Goal: Information Seeking & Learning: Learn about a topic

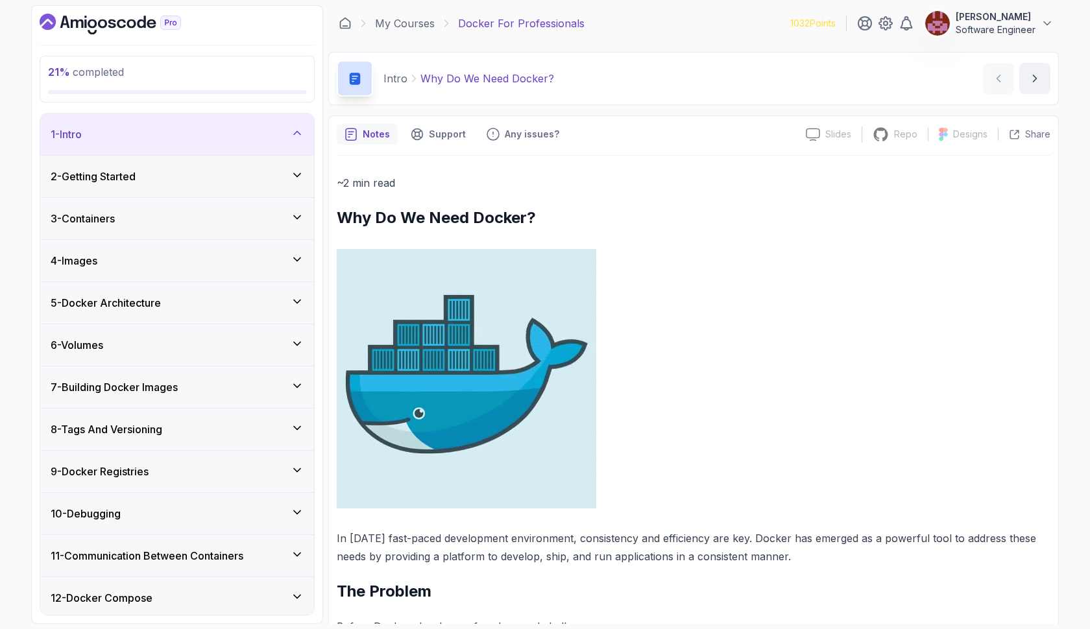
click at [549, 343] on img at bounding box center [467, 379] width 260 height 260
click at [175, 217] on div "3 - Containers" at bounding box center [177, 219] width 253 height 16
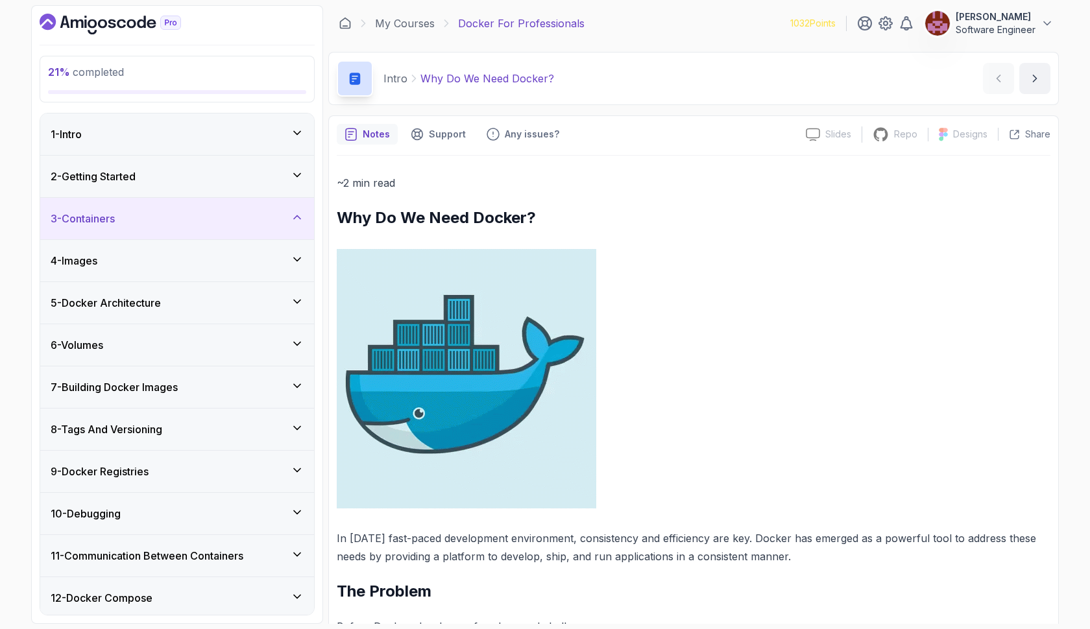
click at [171, 212] on div "3 - Containers" at bounding box center [177, 219] width 253 height 16
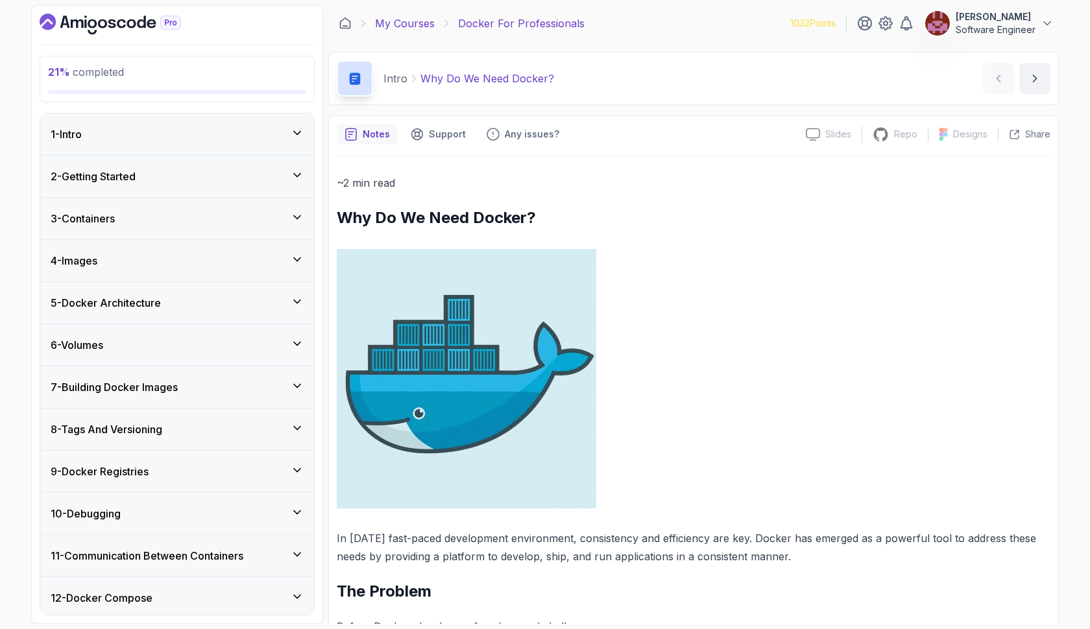
click at [422, 23] on link "My Courses" at bounding box center [405, 24] width 60 height 16
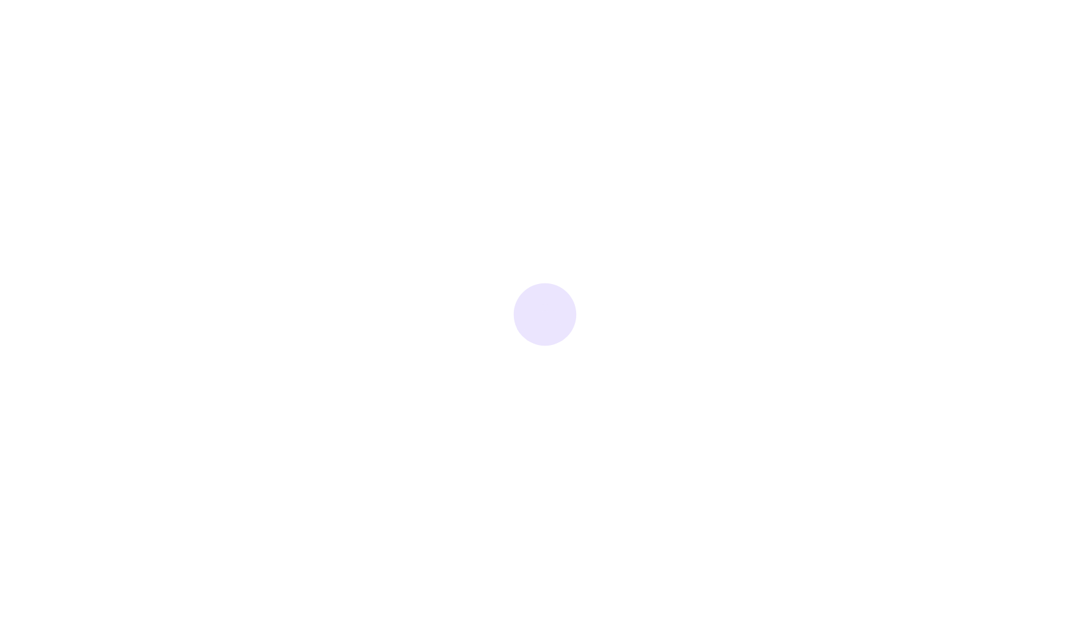
click at [414, 25] on div at bounding box center [545, 314] width 1090 height 629
click at [413, 20] on div at bounding box center [545, 314] width 1090 height 629
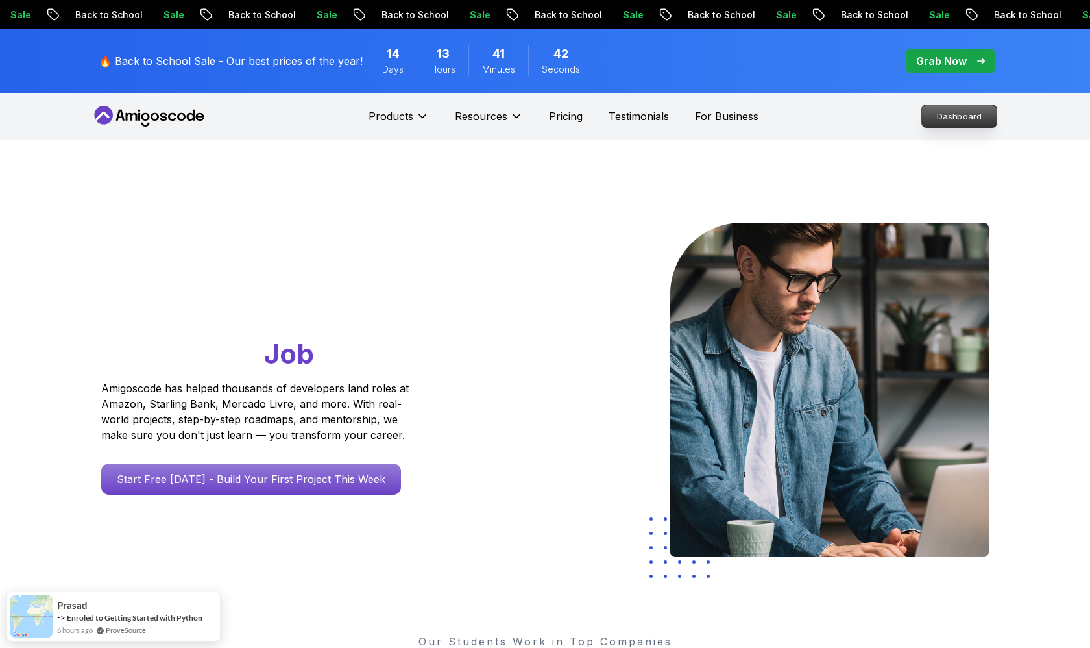
click at [517, 110] on p "Dashboard" at bounding box center [959, 116] width 75 height 22
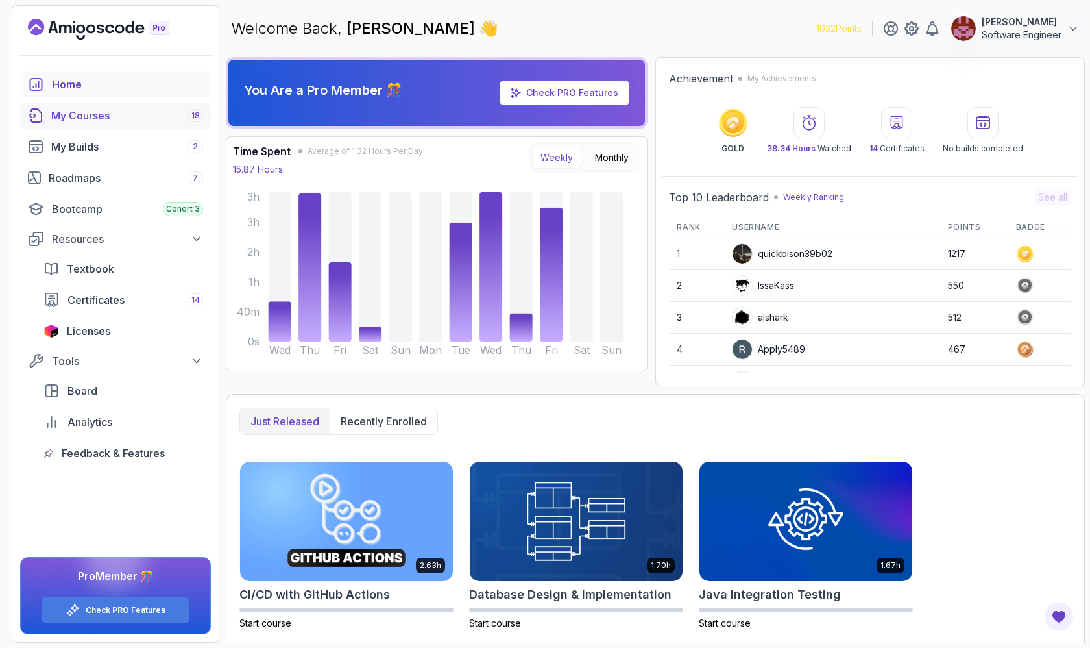
click at [123, 110] on div "My Courses 18" at bounding box center [127, 116] width 152 height 16
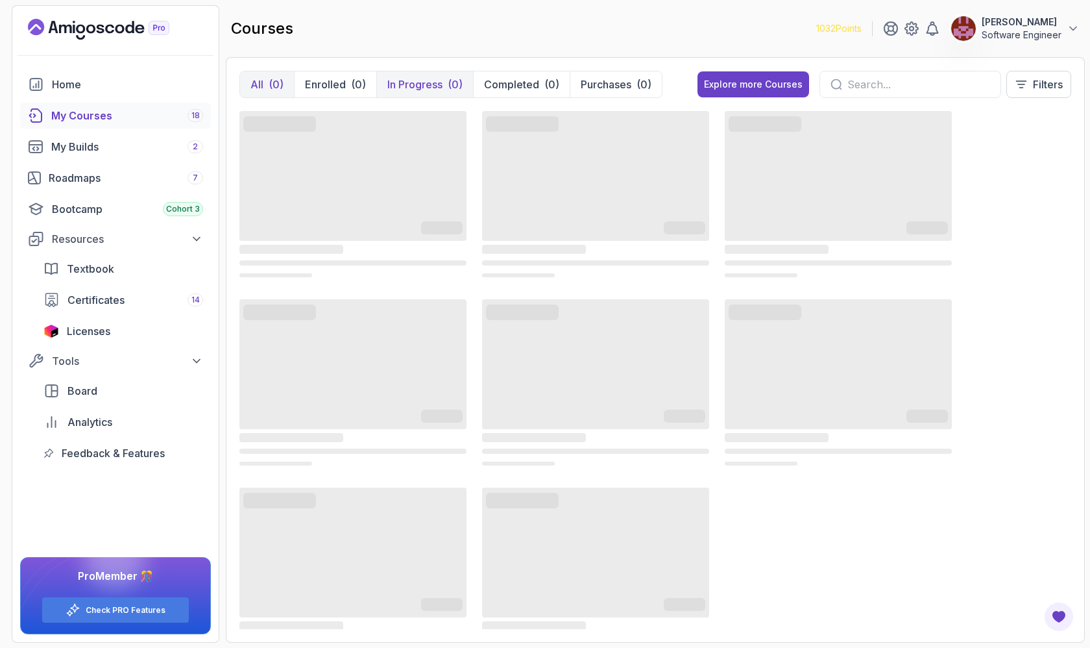
click at [410, 76] on button "In Progress (0)" at bounding box center [424, 84] width 97 height 26
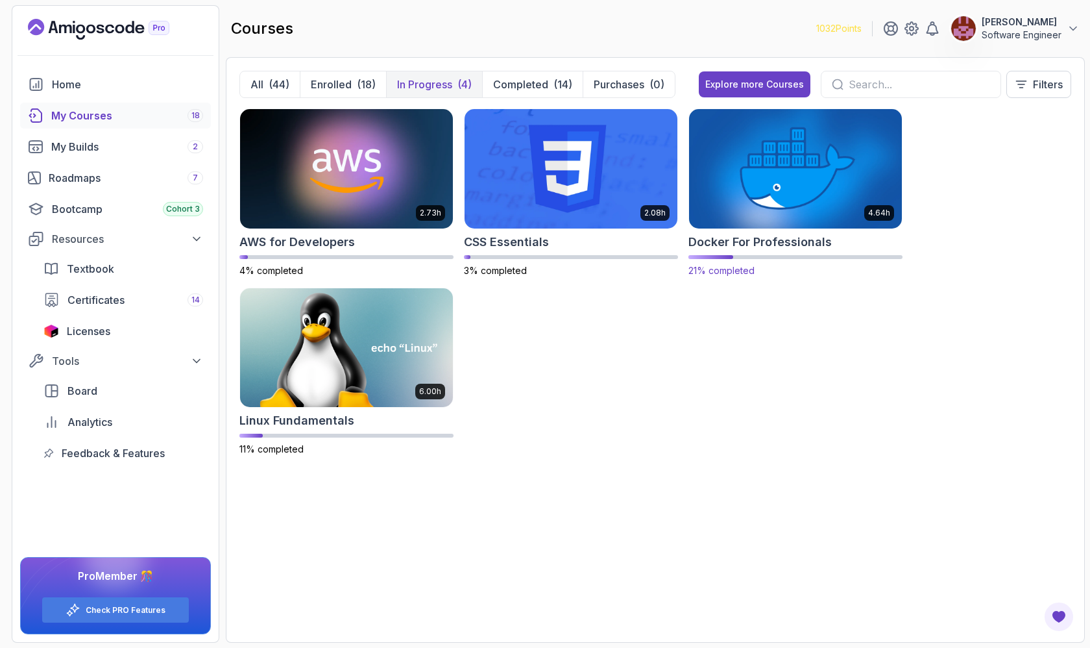
click at [517, 176] on img at bounding box center [795, 168] width 223 height 125
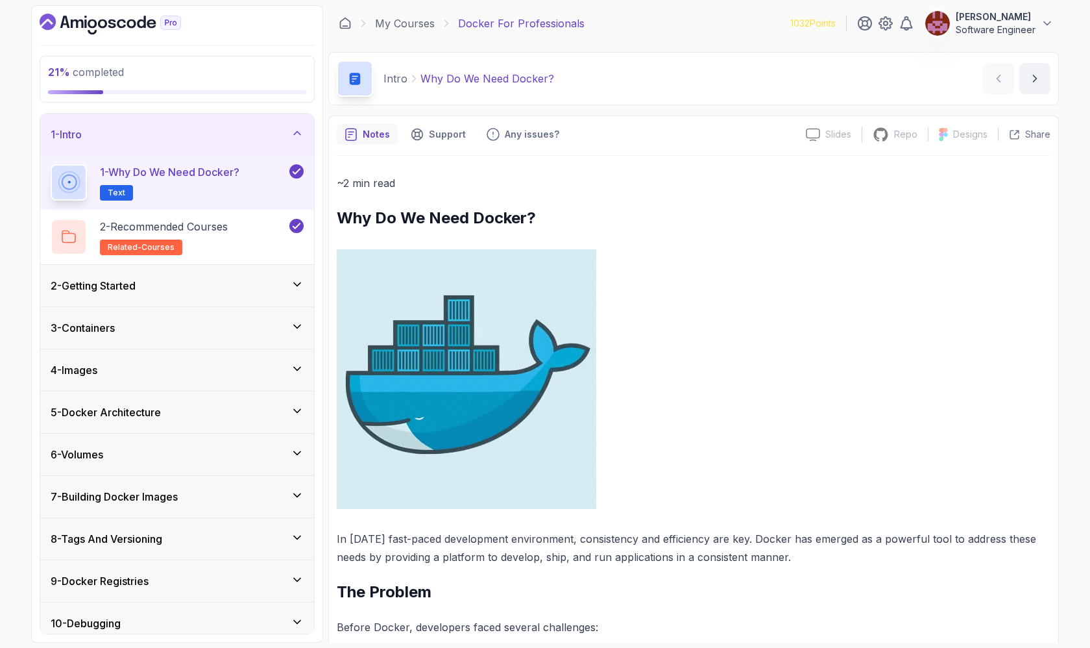
click at [298, 360] on div "4 - Images" at bounding box center [177, 370] width 274 height 42
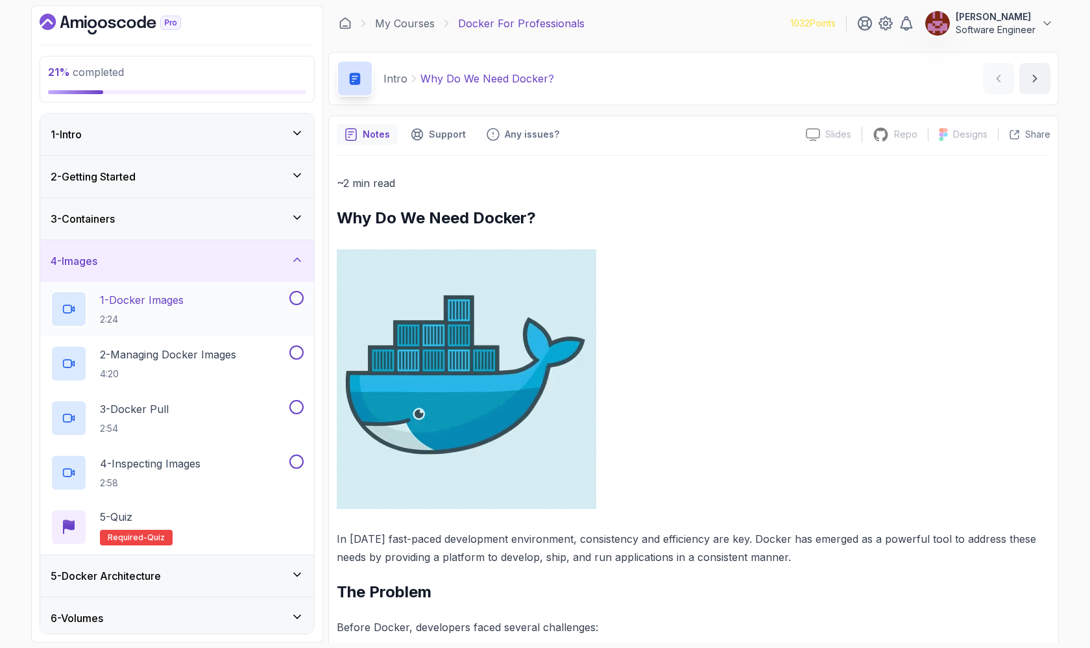
click at [251, 307] on div "1 - Docker Images 2:24" at bounding box center [169, 309] width 236 height 36
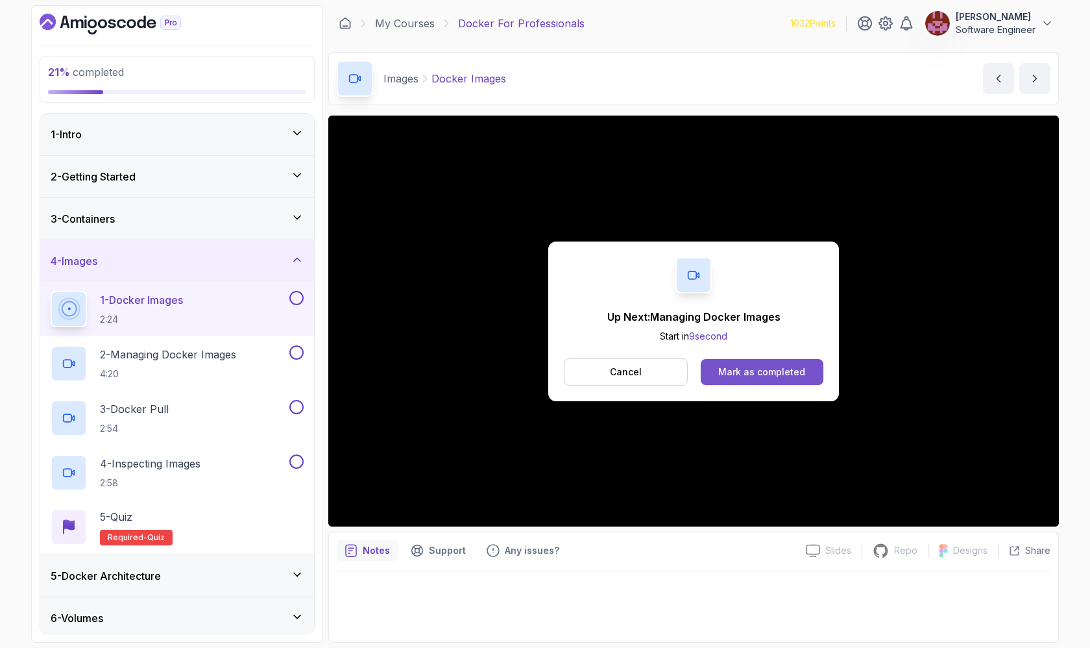
click at [517, 379] on button "Mark as completed" at bounding box center [762, 372] width 123 height 26
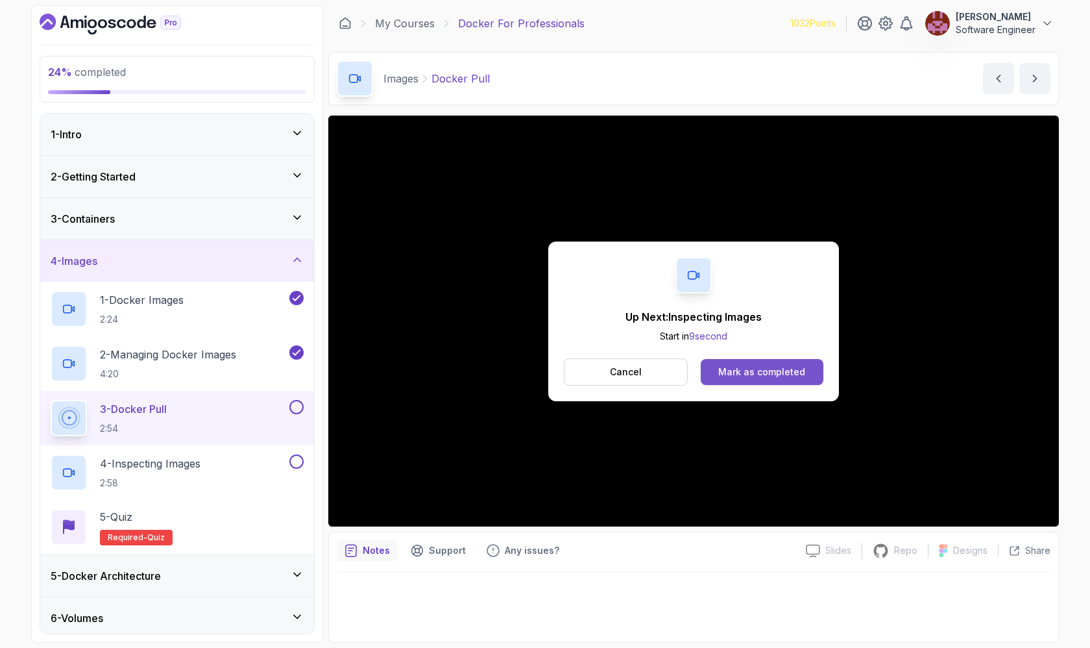
click at [517, 378] on div "Mark as completed" at bounding box center [761, 371] width 87 height 13
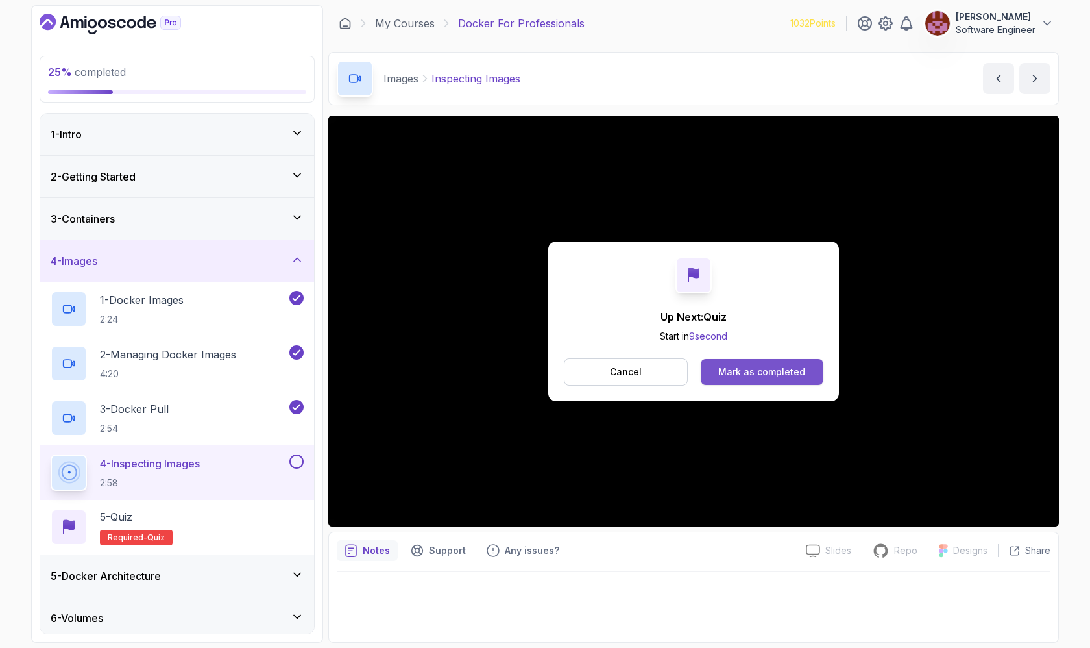
click at [517, 368] on div "Mark as completed" at bounding box center [761, 371] width 87 height 13
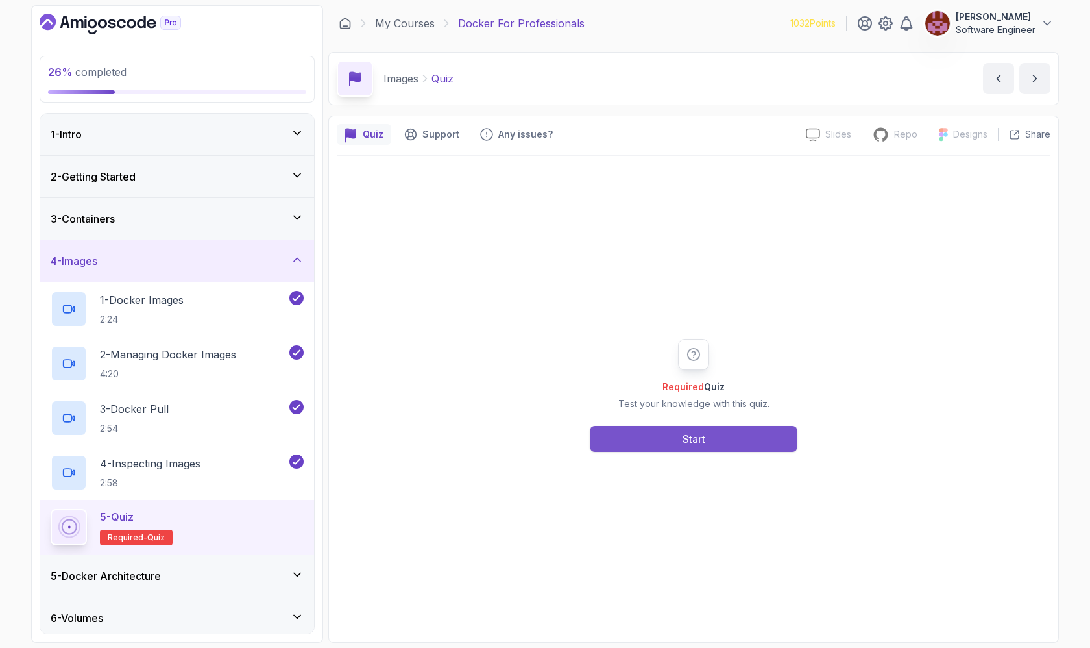
click at [517, 444] on button "Start" at bounding box center [694, 439] width 208 height 26
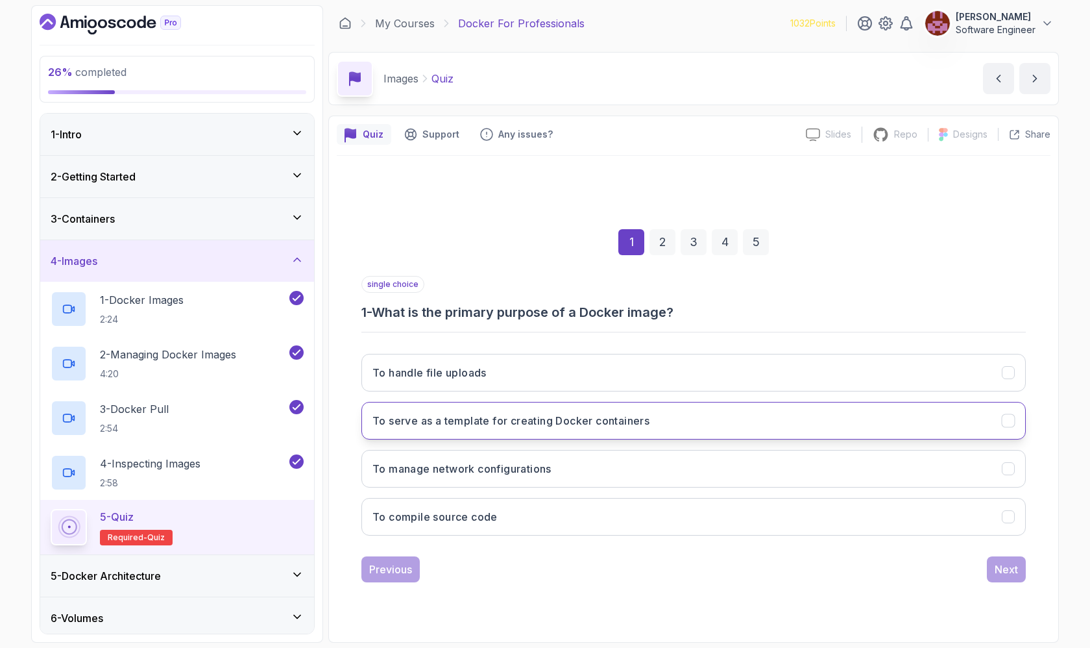
click at [517, 430] on button "To serve as a template for creating Docker containers" at bounding box center [693, 421] width 664 height 38
click at [517, 548] on button "Next" at bounding box center [1006, 569] width 39 height 26
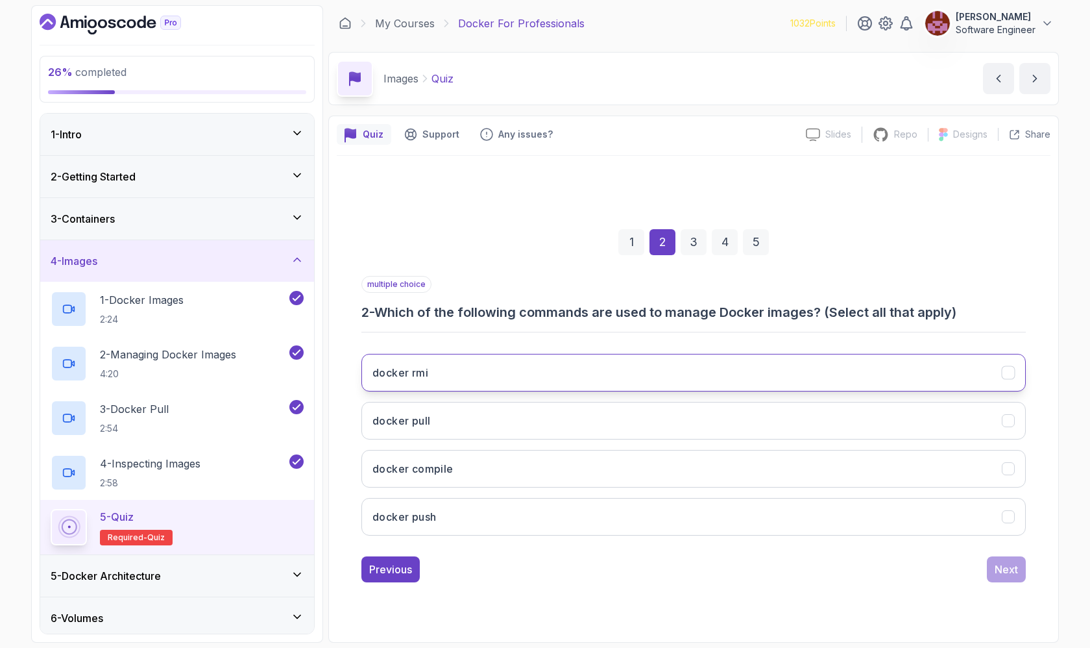
click at [517, 360] on button "docker rmi" at bounding box center [693, 373] width 664 height 38
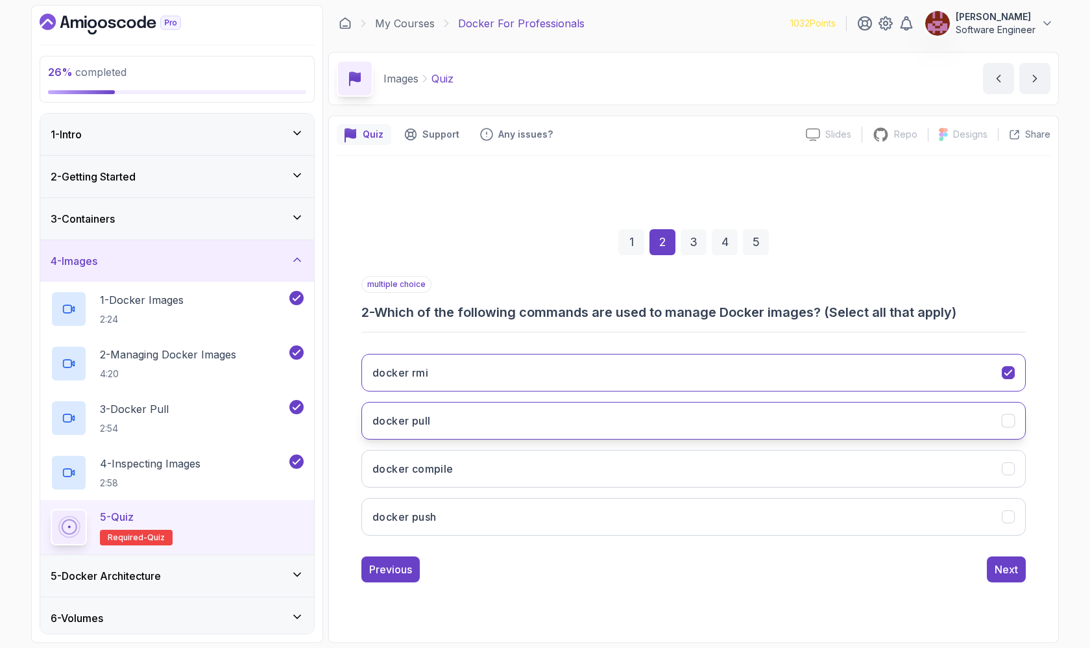
click at [517, 427] on button "docker pull" at bounding box center [693, 421] width 664 height 38
click at [517, 548] on div "Next" at bounding box center [1006, 569] width 23 height 16
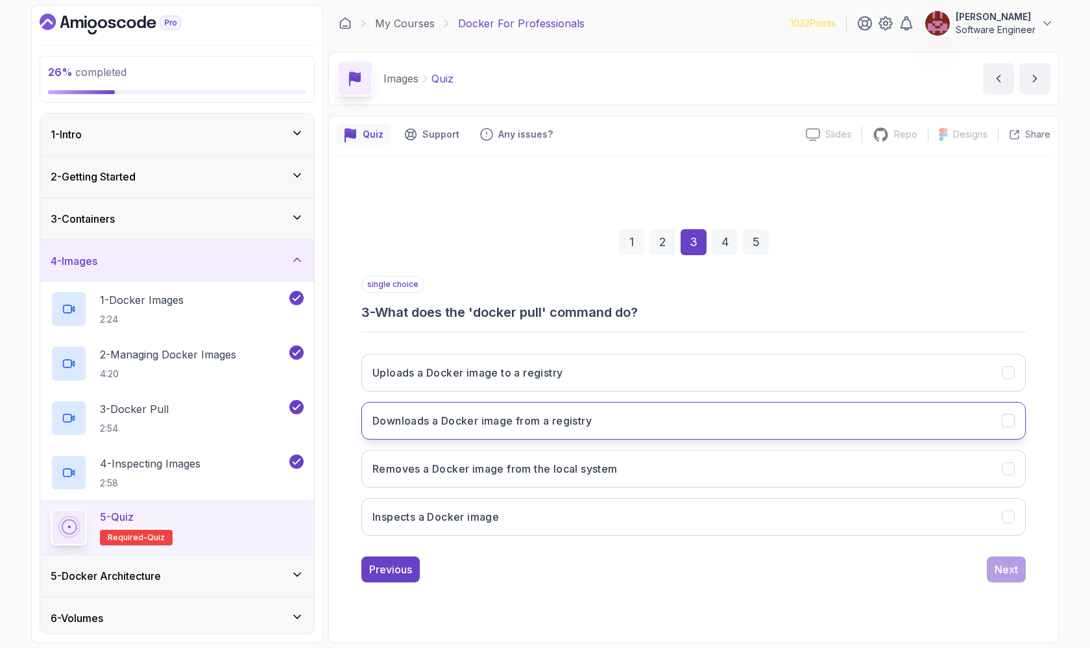
click at [517, 434] on button "Downloads a Docker image from a registry" at bounding box center [693, 421] width 664 height 38
click at [517, 548] on div "Next" at bounding box center [1006, 569] width 23 height 16
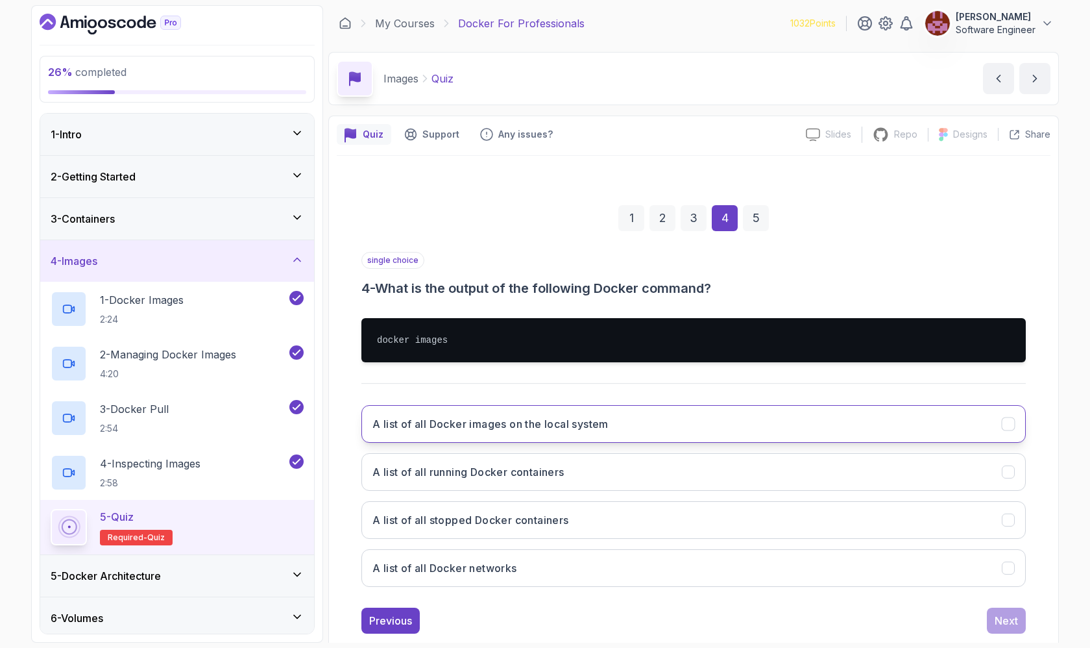
click at [517, 431] on button "A list of all Docker images on the local system" at bounding box center [693, 424] width 664 height 38
click at [517, 548] on button "Next" at bounding box center [1006, 620] width 39 height 26
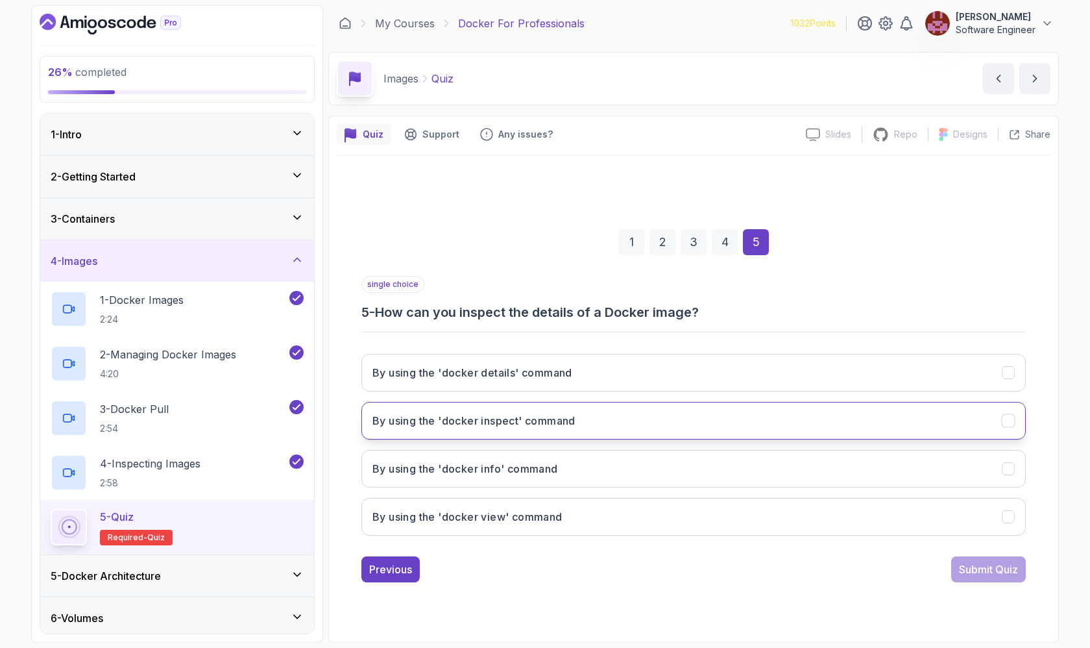
click at [517, 424] on h3 "By using the 'docker inspect' command" at bounding box center [473, 421] width 203 height 16
click at [517, 548] on div "Submit Quiz" at bounding box center [988, 569] width 59 height 16
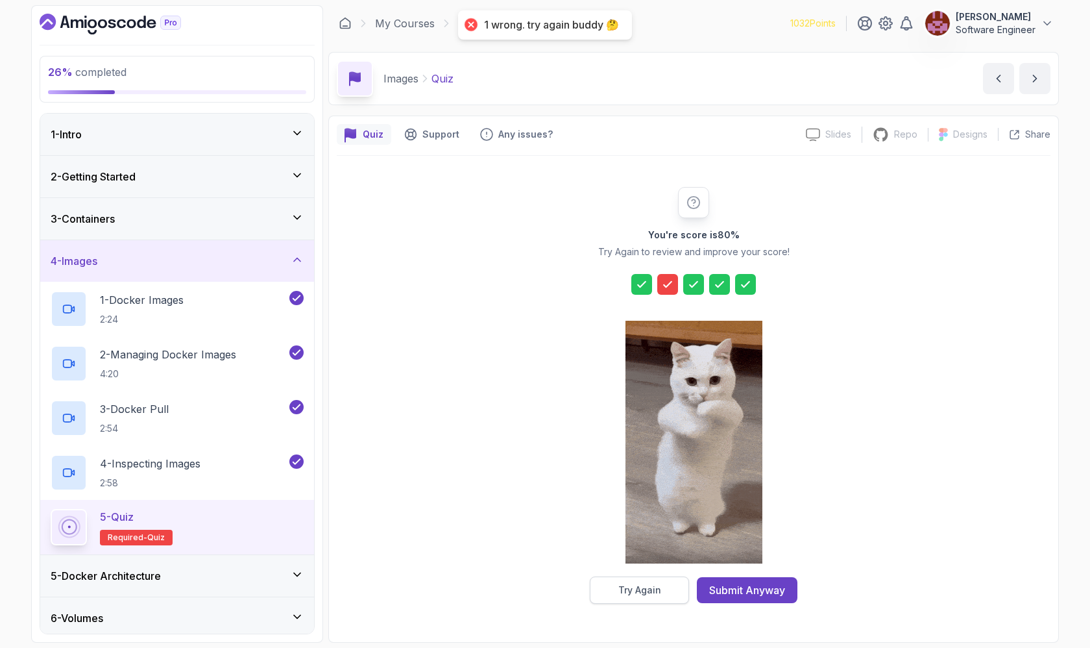
click at [517, 548] on button "Try Again" at bounding box center [639, 589] width 99 height 27
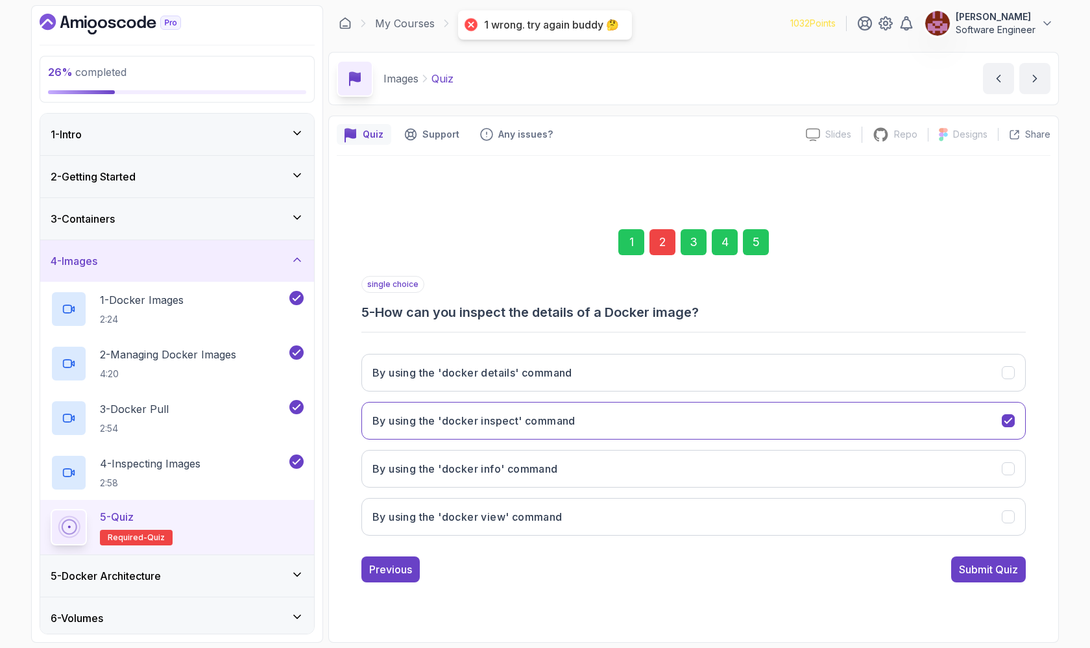
click at [517, 240] on div "2" at bounding box center [662, 242] width 26 height 26
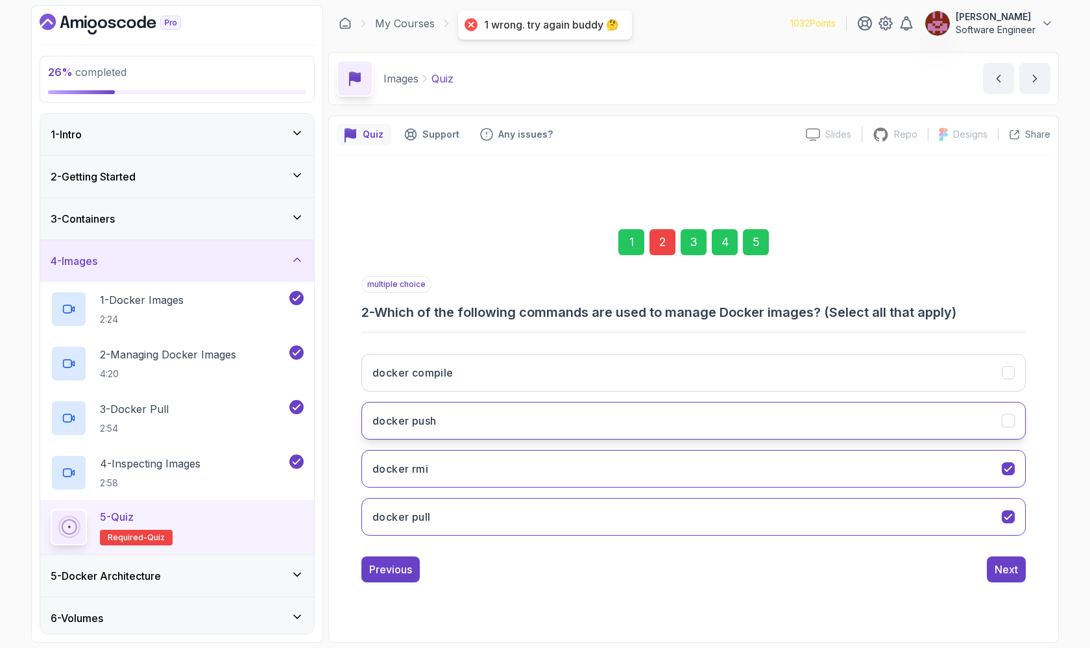
click at [517, 418] on button "docker push" at bounding box center [693, 421] width 664 height 38
click at [517, 241] on div "5" at bounding box center [756, 242] width 26 height 26
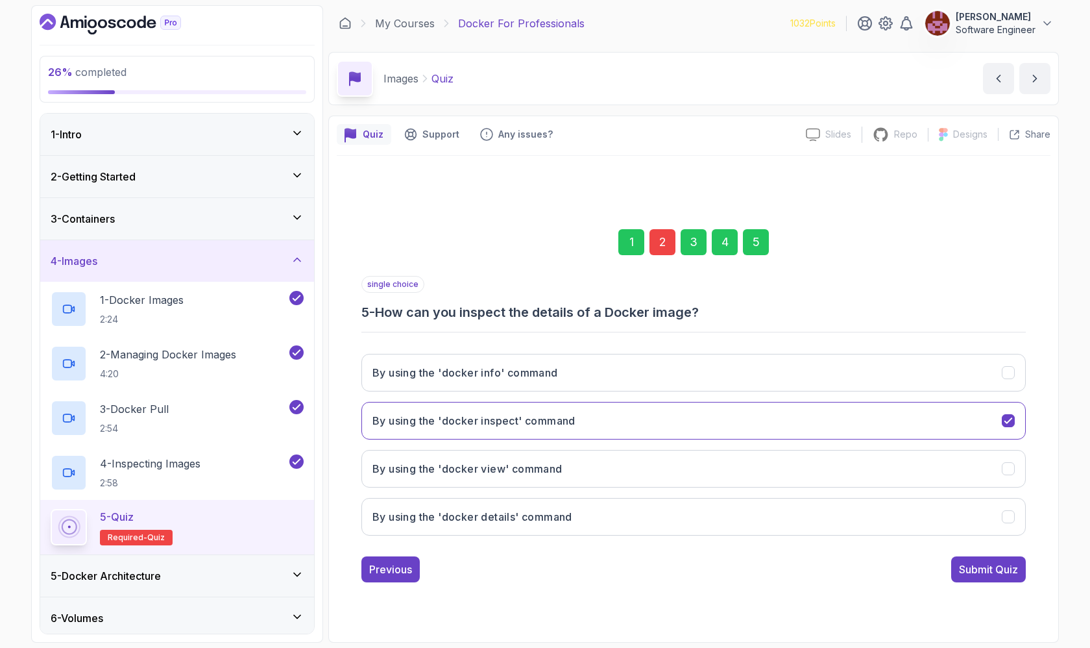
click at [517, 548] on div "1 2 3 4 5 single choice 5 - How can you inspect the details of a Docker image? …" at bounding box center [694, 395] width 714 height 394
click at [517, 548] on div "Submit Quiz" at bounding box center [988, 569] width 59 height 16
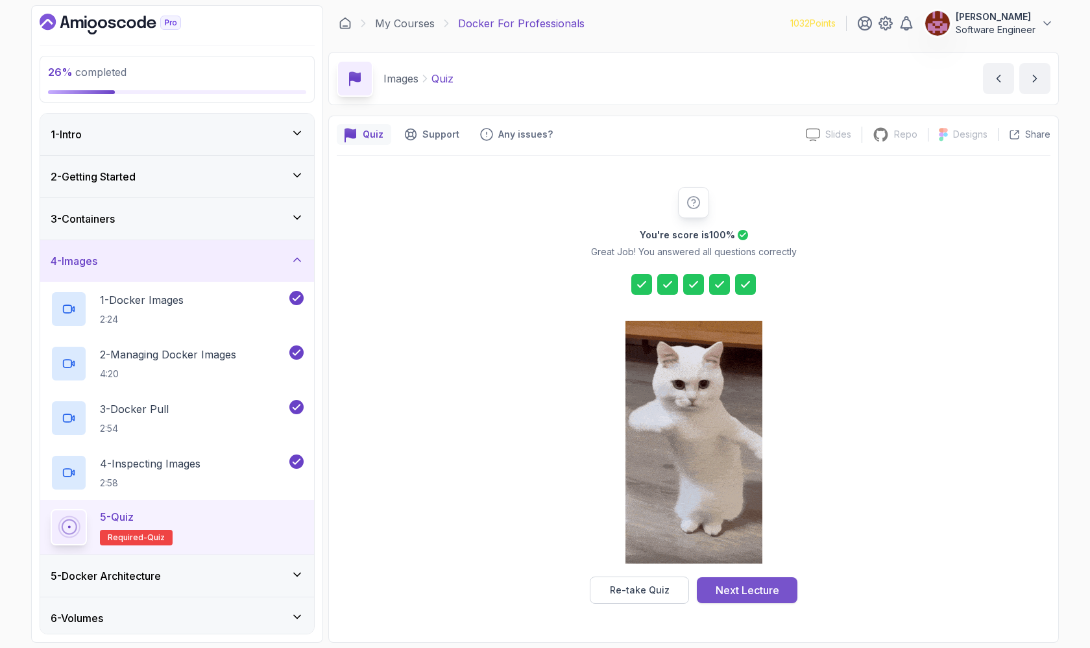
click at [517, 548] on div "Next Lecture" at bounding box center [748, 590] width 64 height 16
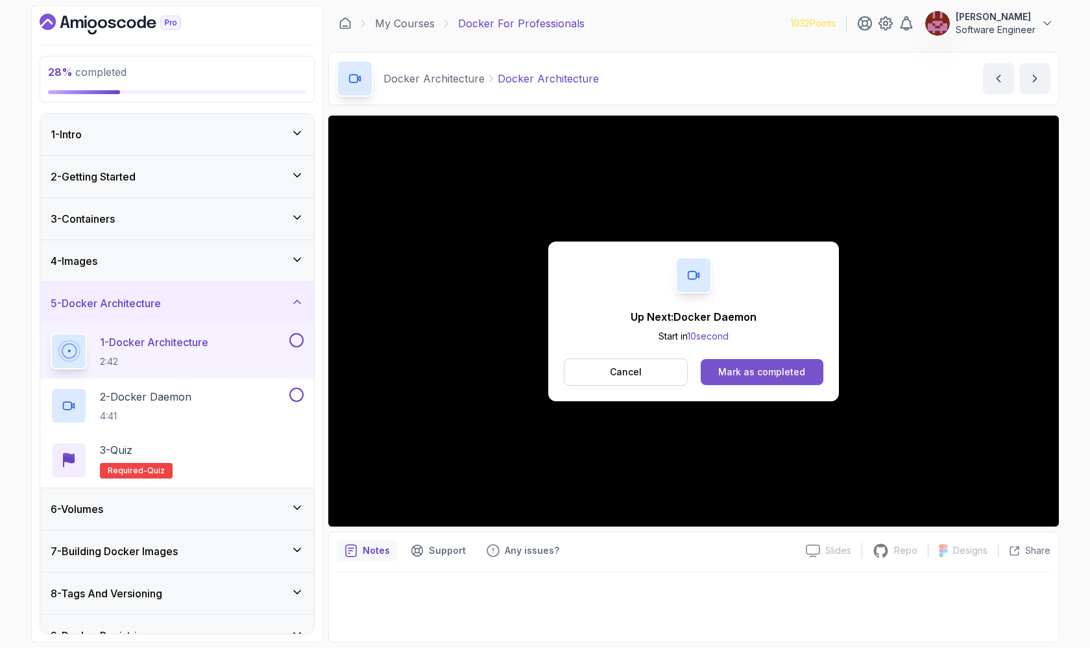
click at [517, 372] on div "Mark as completed" at bounding box center [761, 371] width 87 height 13
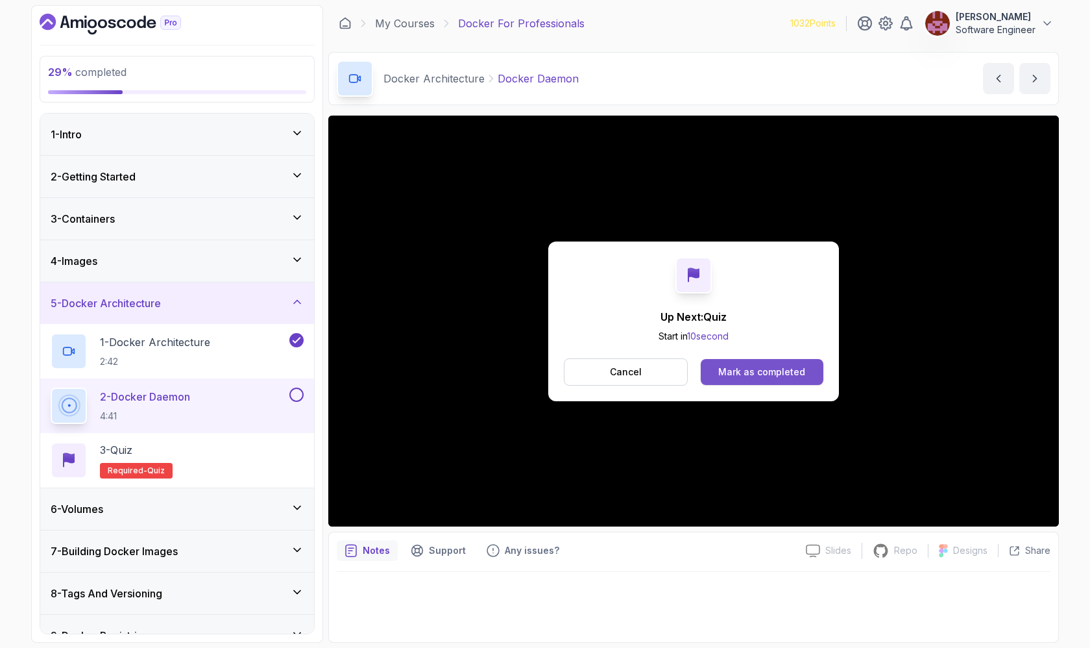
click at [517, 374] on div "Mark as completed" at bounding box center [761, 371] width 87 height 13
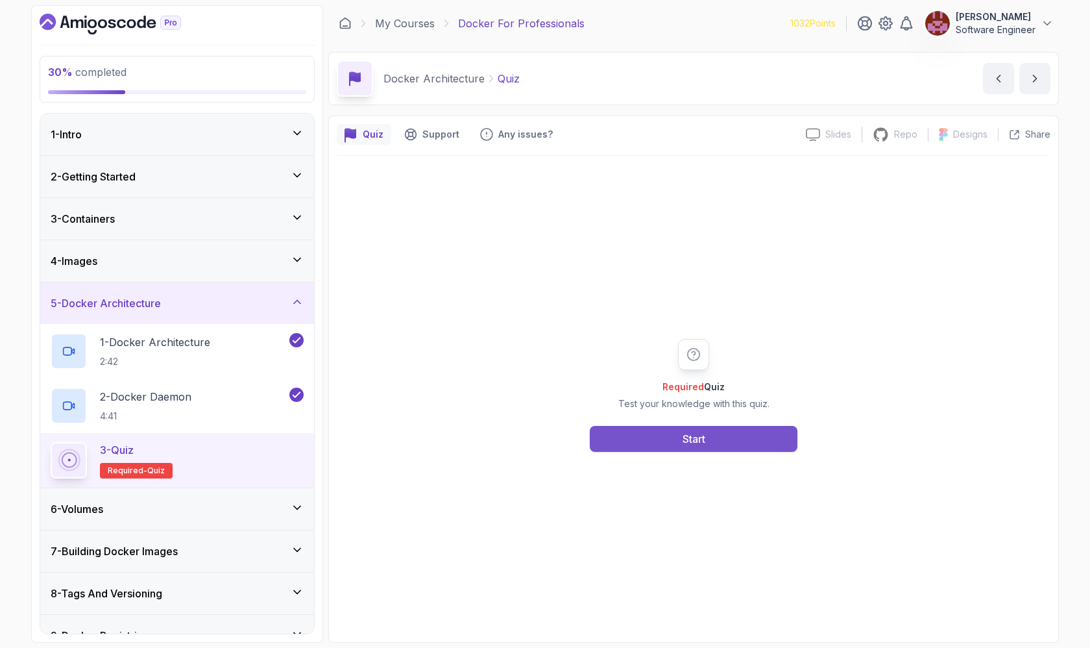
click at [517, 438] on button "Start" at bounding box center [694, 439] width 208 height 26
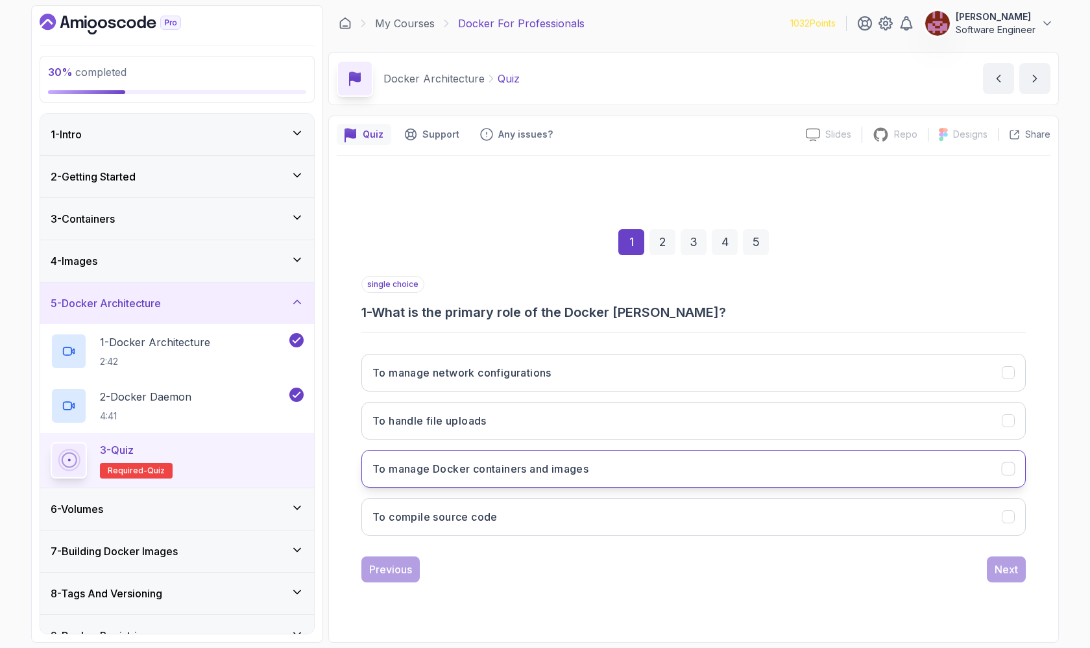
click at [517, 461] on h3 "To manage Docker containers and images" at bounding box center [480, 469] width 216 height 16
click at [517, 548] on div "Next" at bounding box center [1006, 569] width 23 height 16
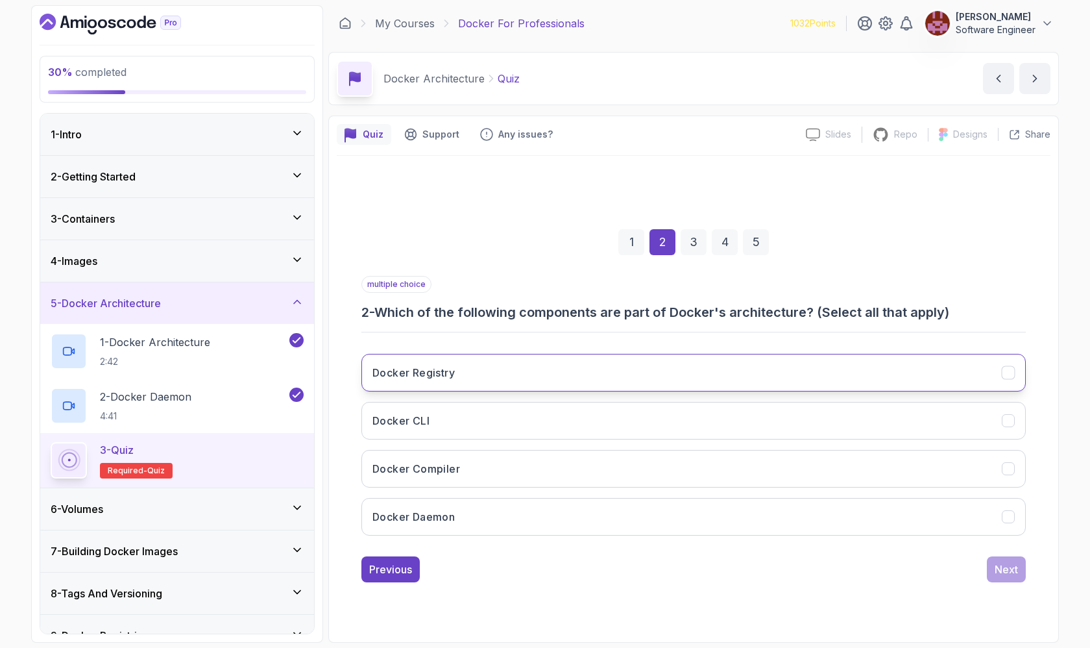
click at [517, 377] on button "Docker Registry" at bounding box center [693, 373] width 664 height 38
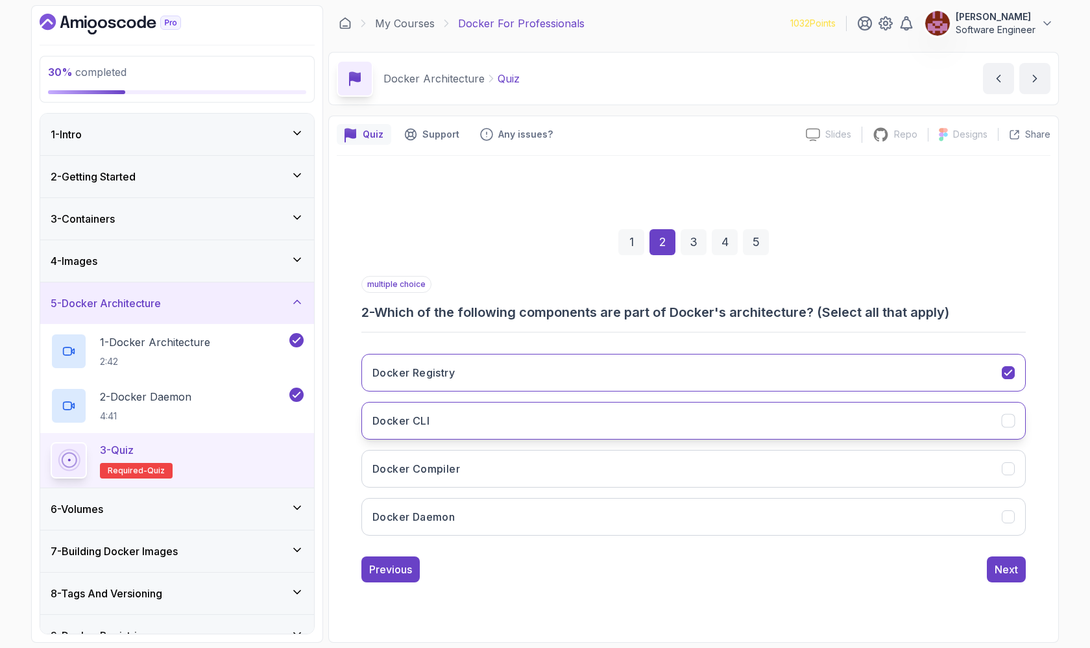
click at [517, 413] on button "Docker CLI" at bounding box center [693, 421] width 664 height 38
click at [517, 498] on button "Docker Daemon" at bounding box center [693, 517] width 664 height 38
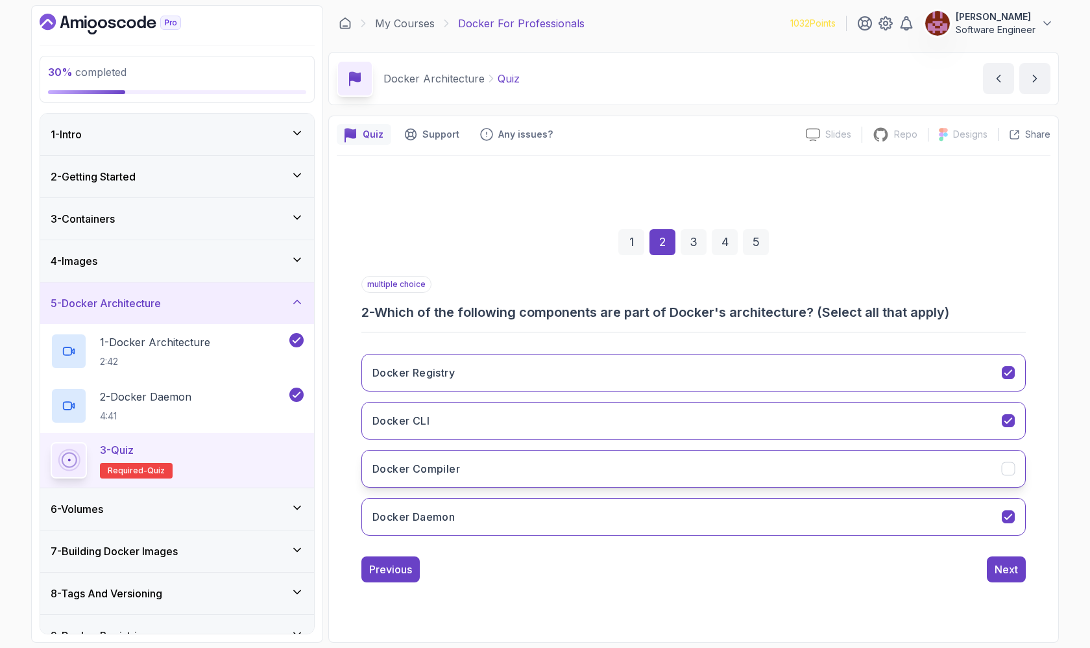
click at [517, 472] on button "Docker Compiler" at bounding box center [693, 469] width 664 height 38
click at [517, 548] on button "Next" at bounding box center [1006, 569] width 39 height 26
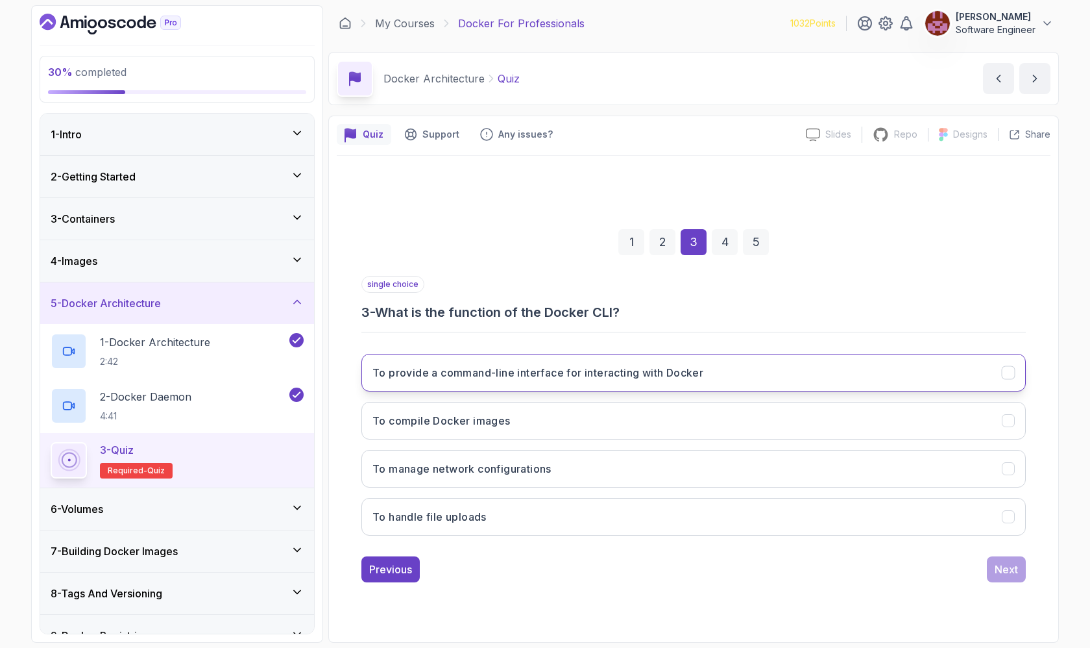
click at [517, 359] on button "To provide a command-line interface for interacting with Docker" at bounding box center [693, 373] width 664 height 38
click at [517, 548] on button "Next" at bounding box center [1006, 569] width 39 height 26
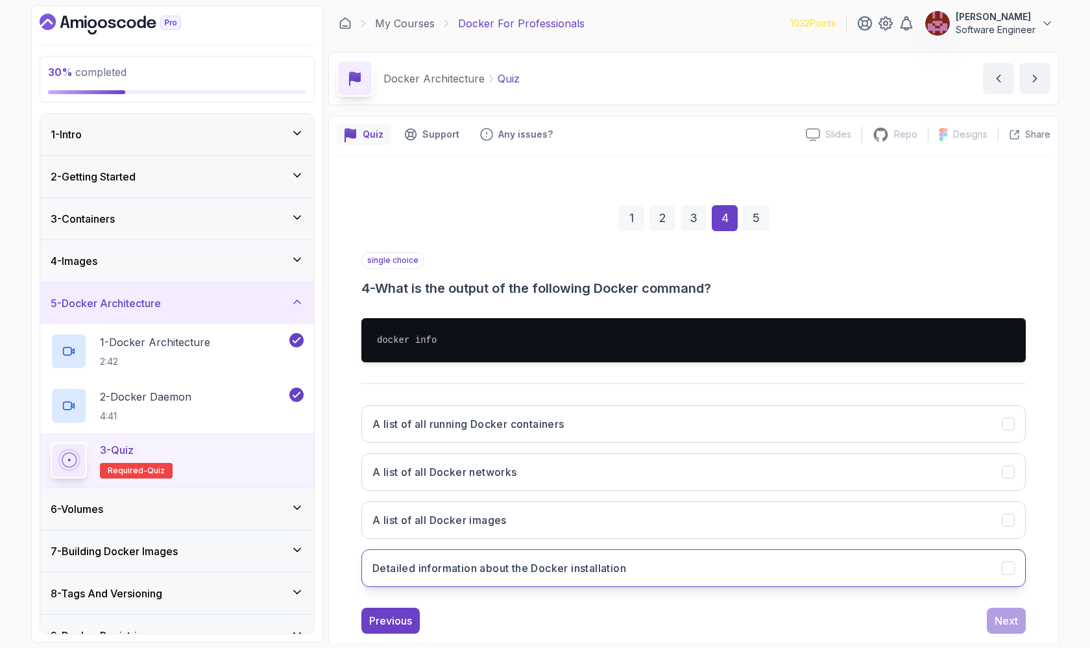
click at [517, 548] on h3 "Detailed information about the Docker installation" at bounding box center [499, 568] width 254 height 16
click at [517, 469] on button "A list of all Docker networks" at bounding box center [693, 472] width 664 height 38
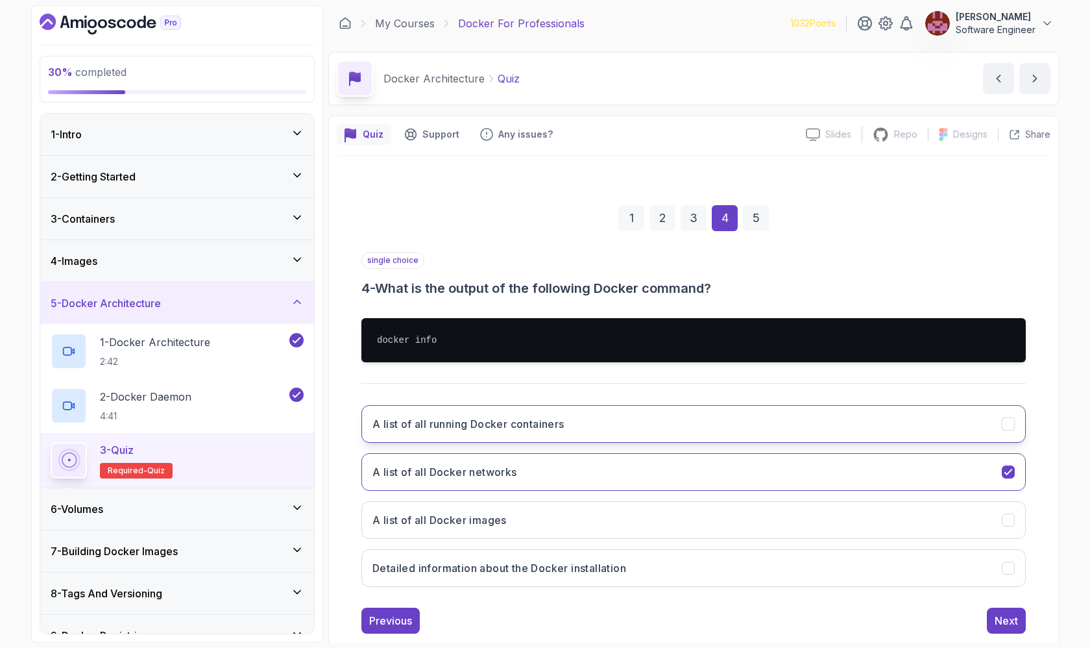
click at [517, 439] on button "A list of all running Docker containers" at bounding box center [693, 424] width 664 height 38
click at [517, 548] on div "Next" at bounding box center [1006, 620] width 23 height 16
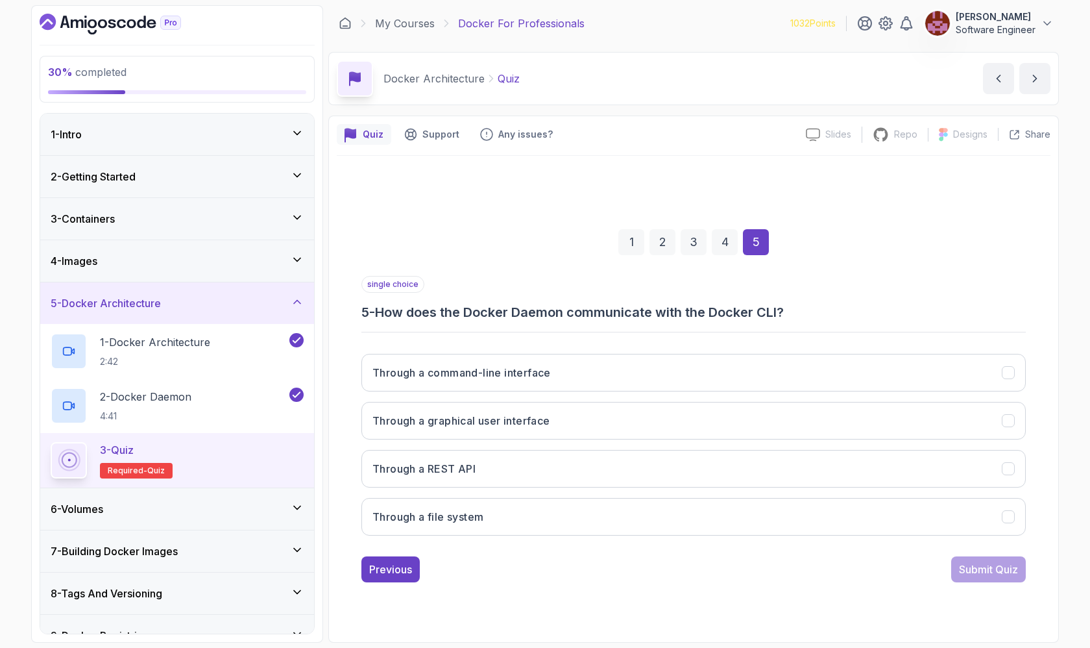
click at [517, 345] on div "Through a command-line interface Through a graphical user interface Through a R…" at bounding box center [693, 444] width 664 height 202
click at [517, 357] on button "Through a command-line interface" at bounding box center [693, 373] width 664 height 38
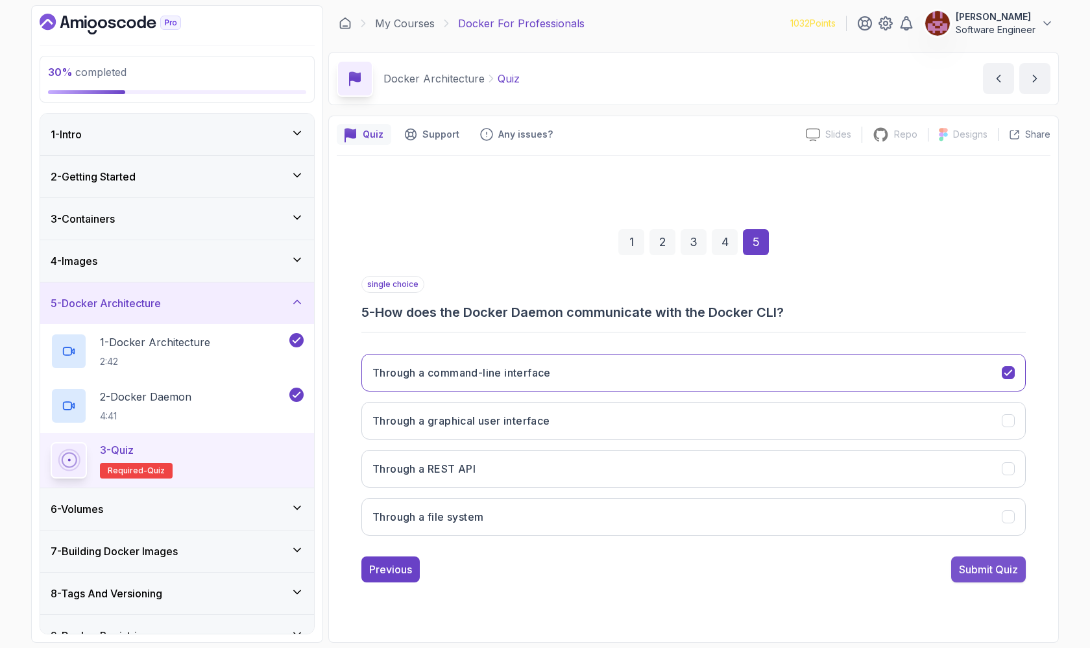
click at [517, 548] on div "Submit Quiz" at bounding box center [988, 569] width 59 height 16
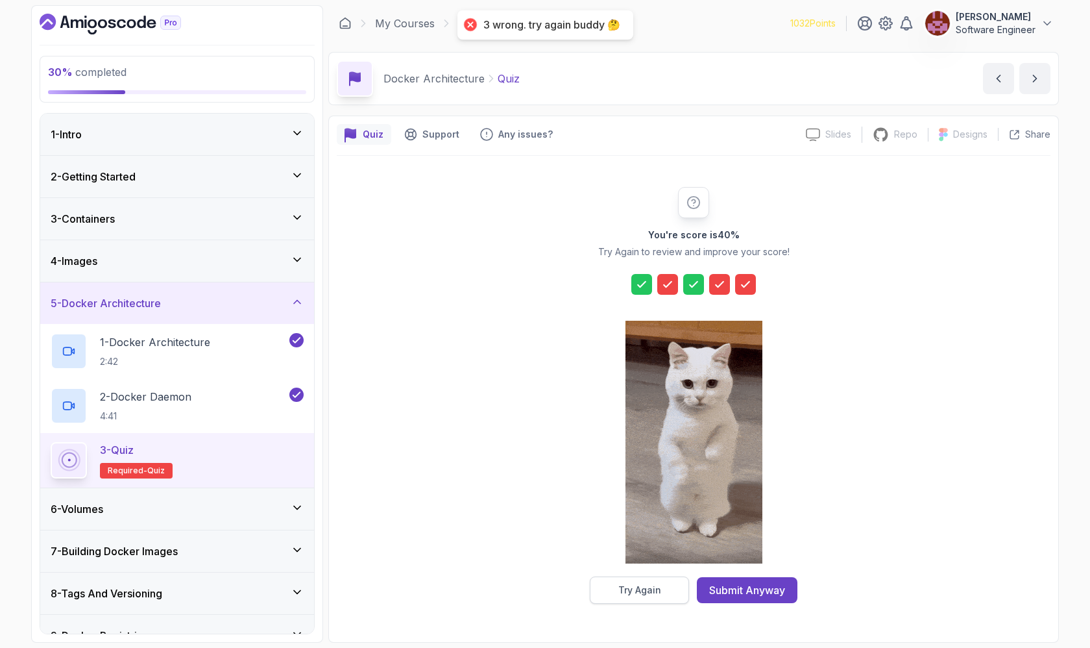
click at [517, 548] on div "Try Again" at bounding box center [639, 589] width 43 height 13
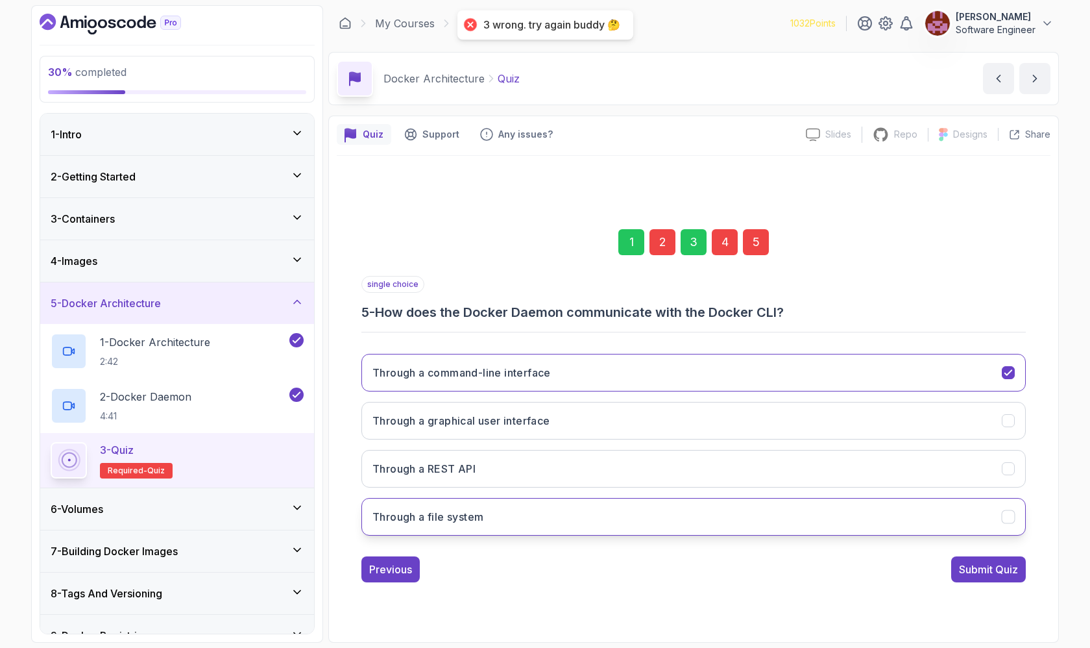
click at [517, 507] on button "Through a file system" at bounding box center [693, 517] width 664 height 38
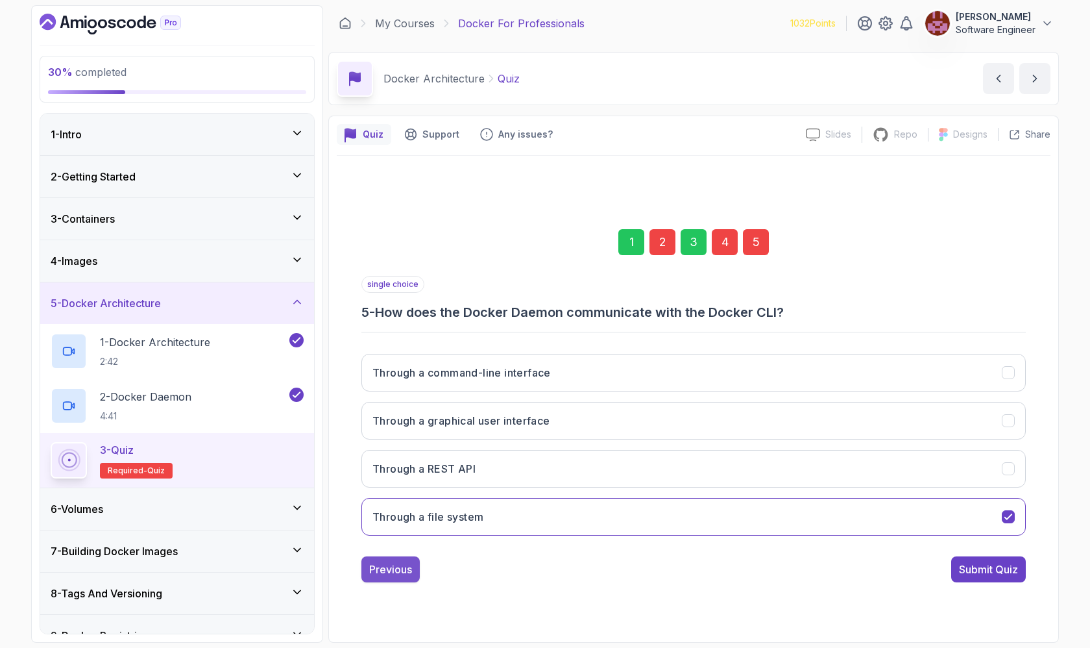
click at [391, 548] on div "Previous" at bounding box center [390, 569] width 43 height 16
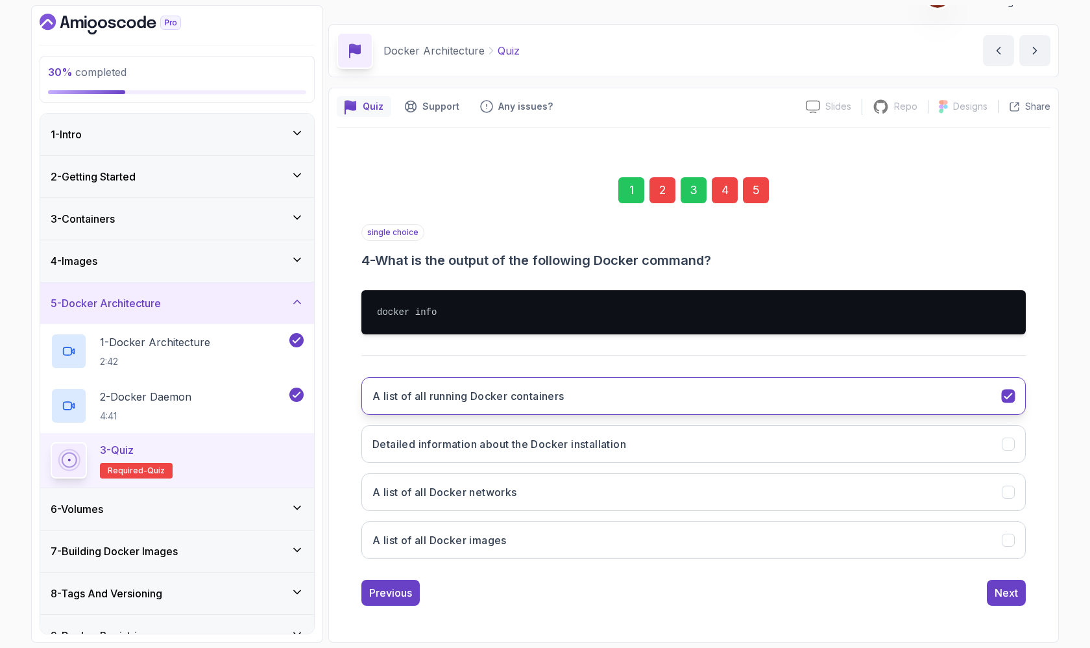
scroll to position [28, 0]
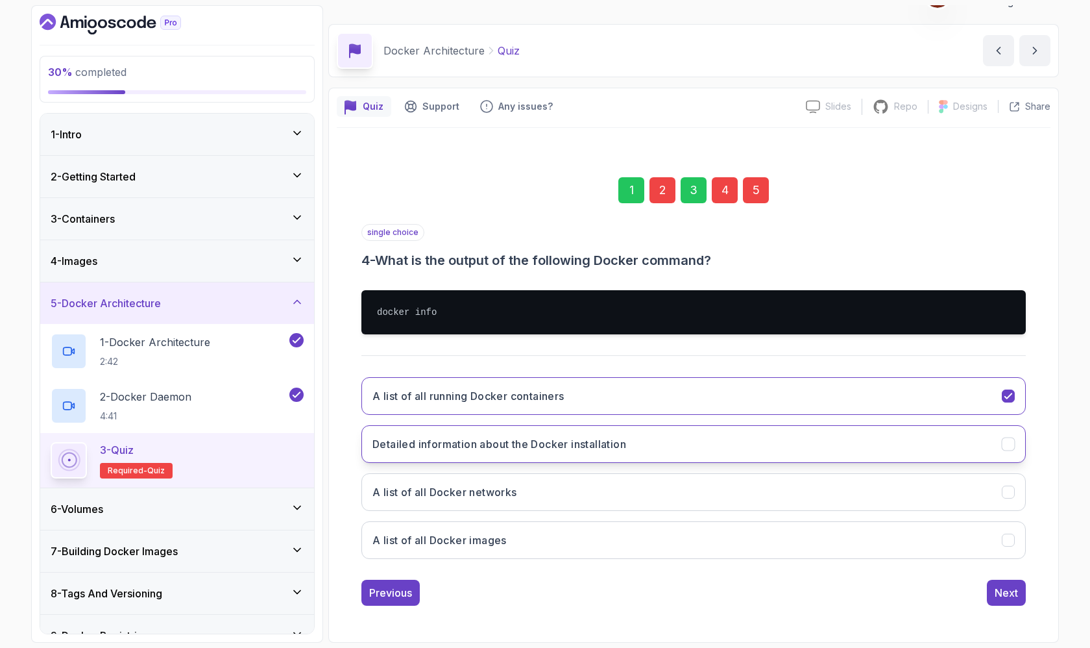
click at [500, 448] on h3 "Detailed information about the Docker installation" at bounding box center [499, 444] width 254 height 16
click at [517, 189] on div "2" at bounding box center [662, 190] width 26 height 26
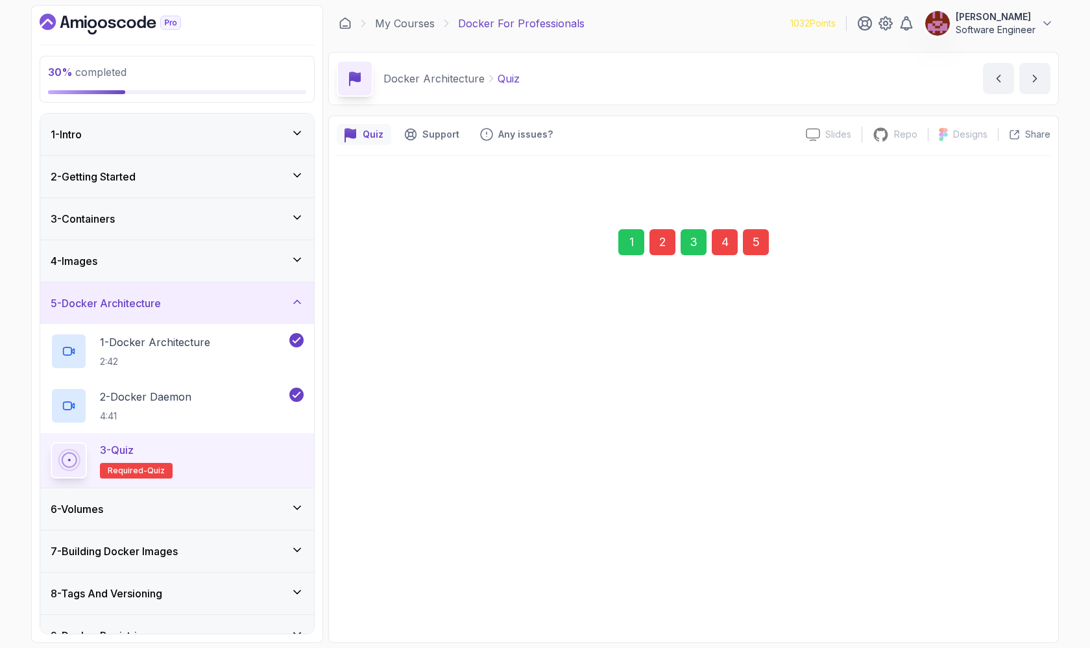
scroll to position [0, 0]
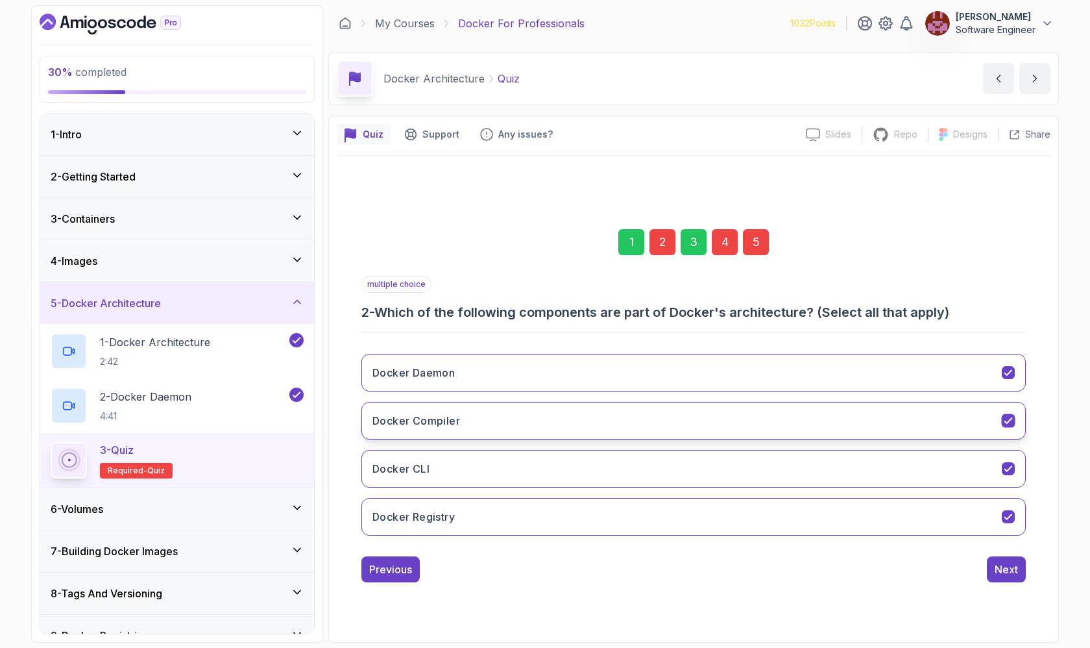
click at [517, 424] on button "Docker Compiler" at bounding box center [693, 421] width 664 height 38
click at [517, 248] on div "5" at bounding box center [756, 242] width 26 height 26
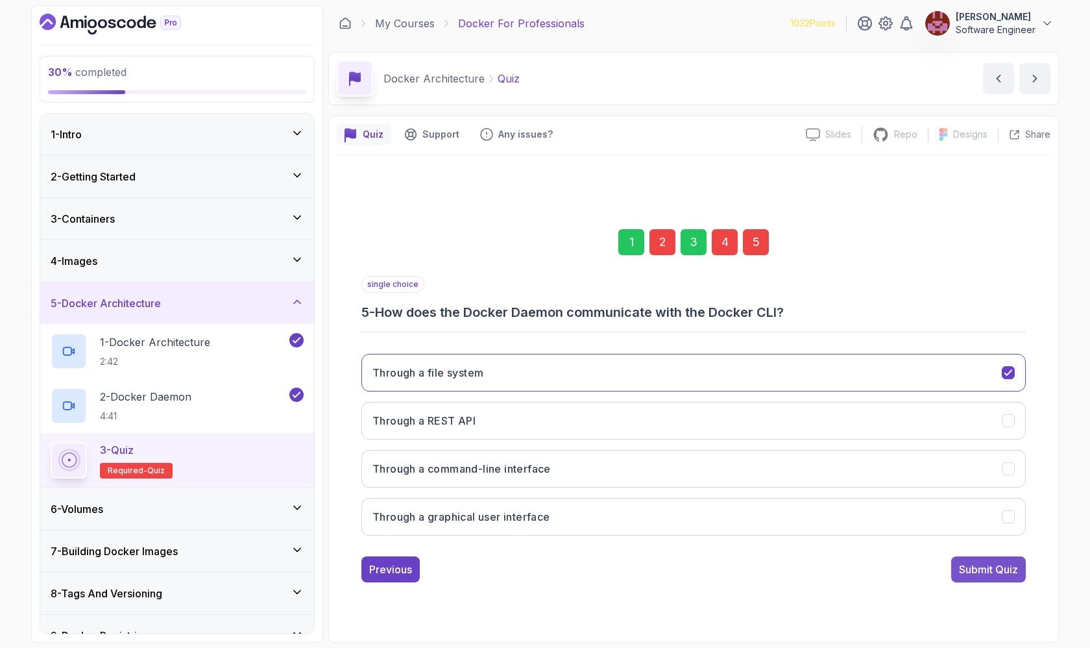
click at [517, 548] on div "Submit Quiz" at bounding box center [988, 569] width 59 height 16
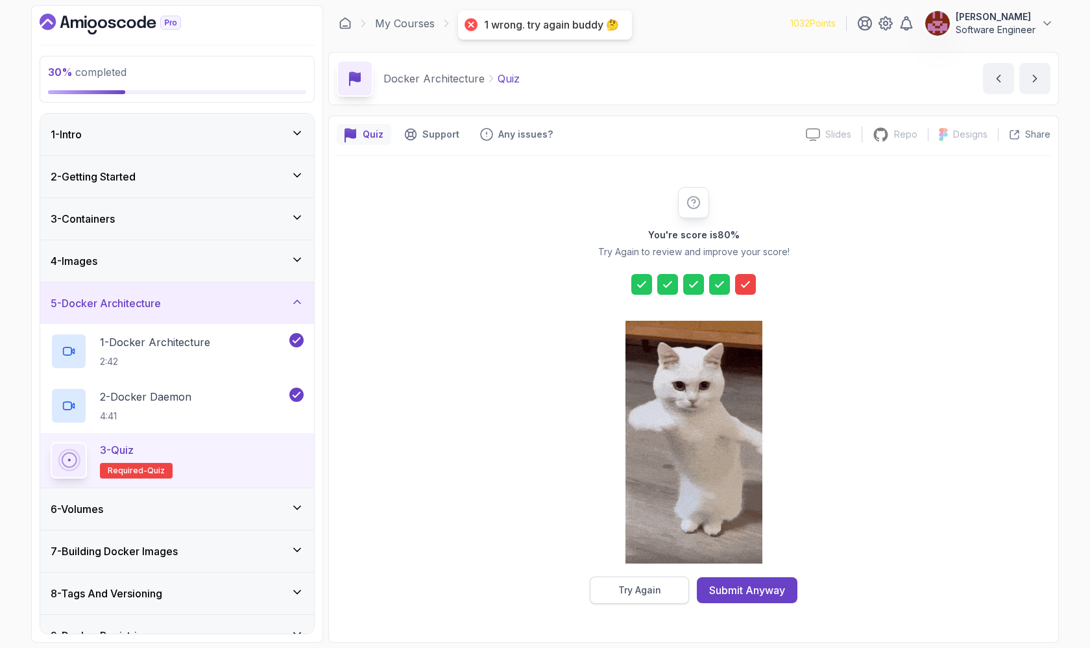
click at [517, 548] on button "Try Again" at bounding box center [639, 589] width 99 height 27
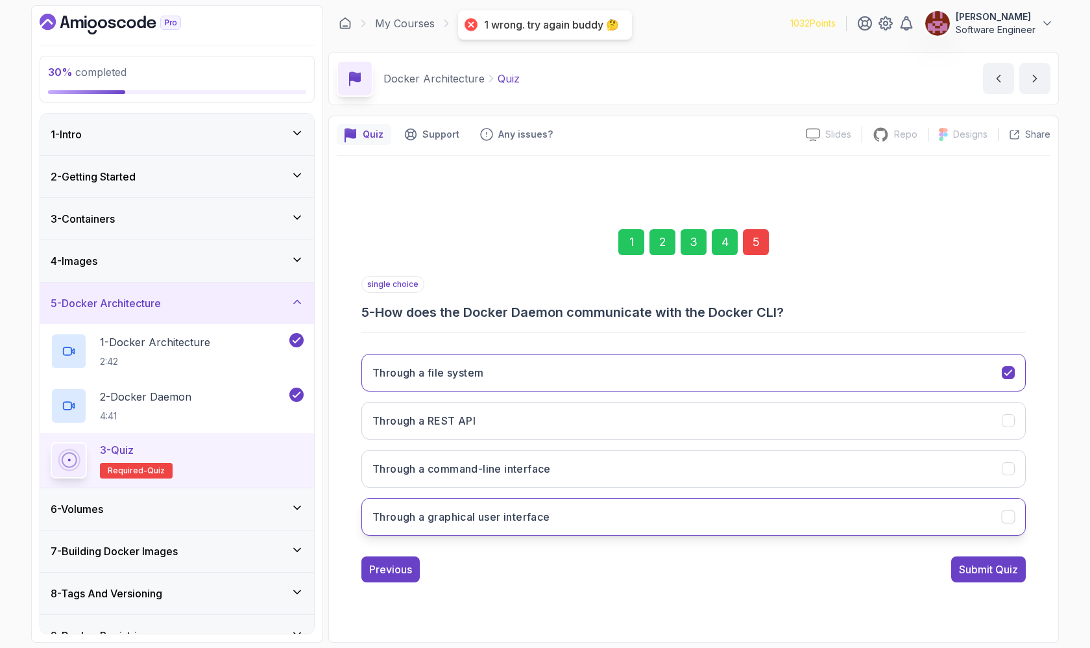
click at [517, 515] on button "Through a graphical user interface" at bounding box center [693, 517] width 664 height 38
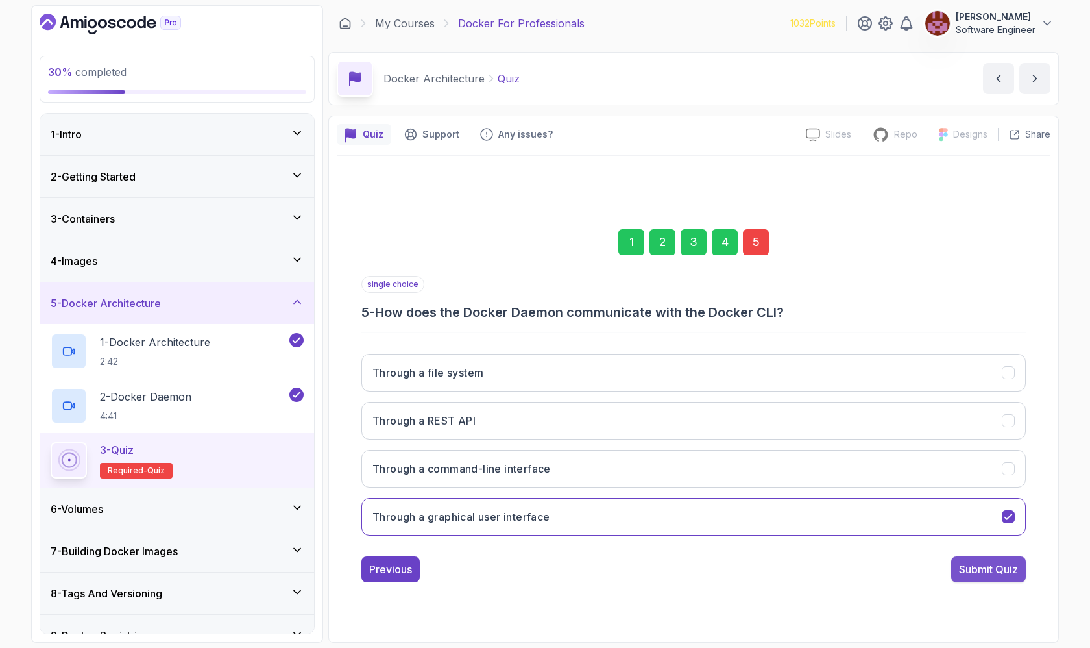
click at [517, 548] on div "Submit Quiz" at bounding box center [988, 569] width 59 height 16
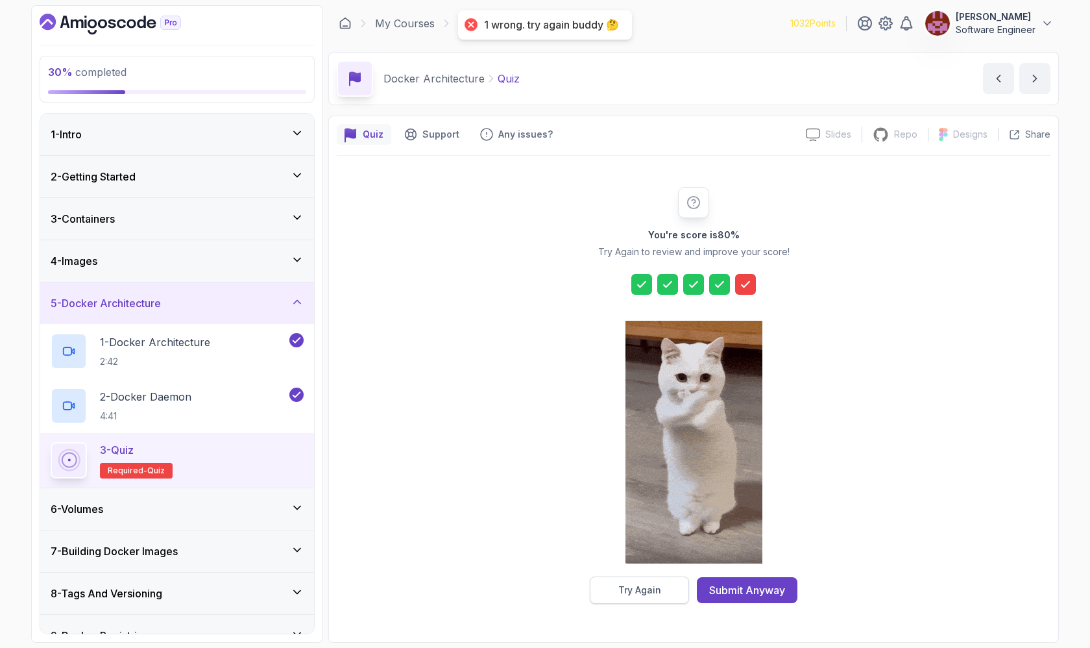
click at [517, 548] on button "Try Again" at bounding box center [639, 589] width 99 height 27
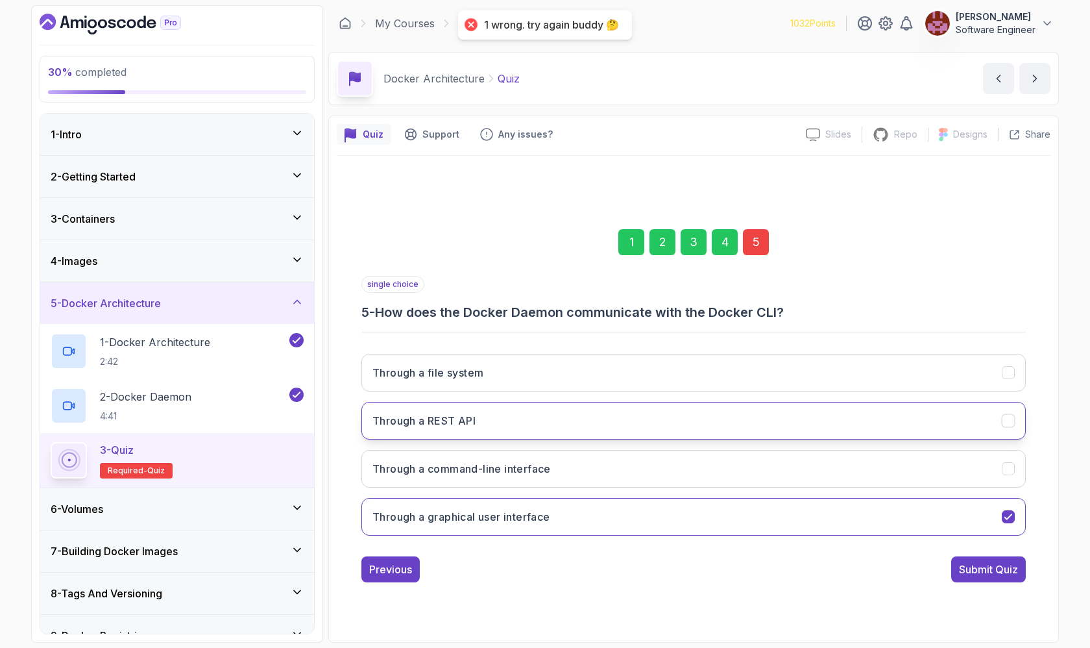
click at [517, 413] on button "Through a REST API" at bounding box center [693, 421] width 664 height 38
click at [517, 548] on div "Submit Quiz" at bounding box center [988, 569] width 59 height 16
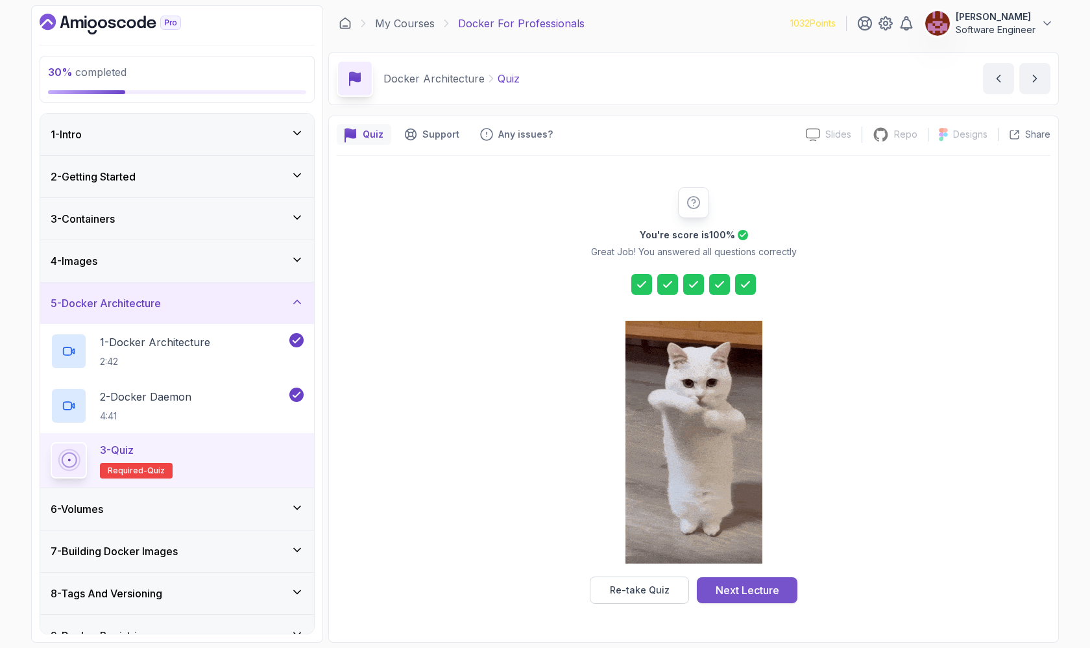
click at [517, 548] on button "Next Lecture" at bounding box center [747, 590] width 101 height 26
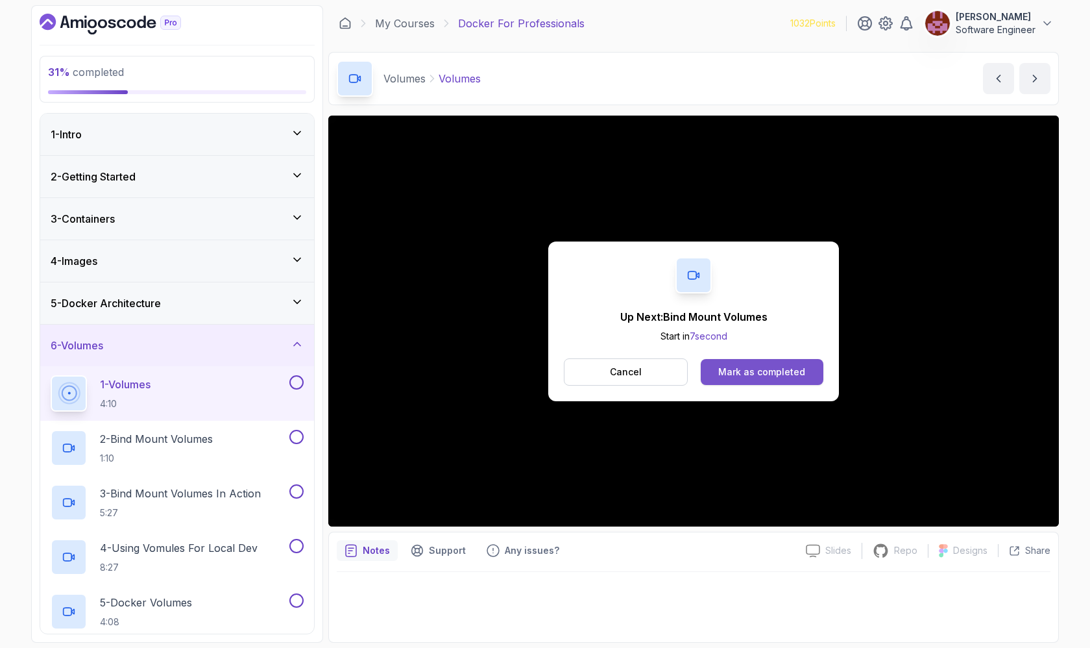
click at [517, 370] on div "Mark as completed" at bounding box center [761, 371] width 87 height 13
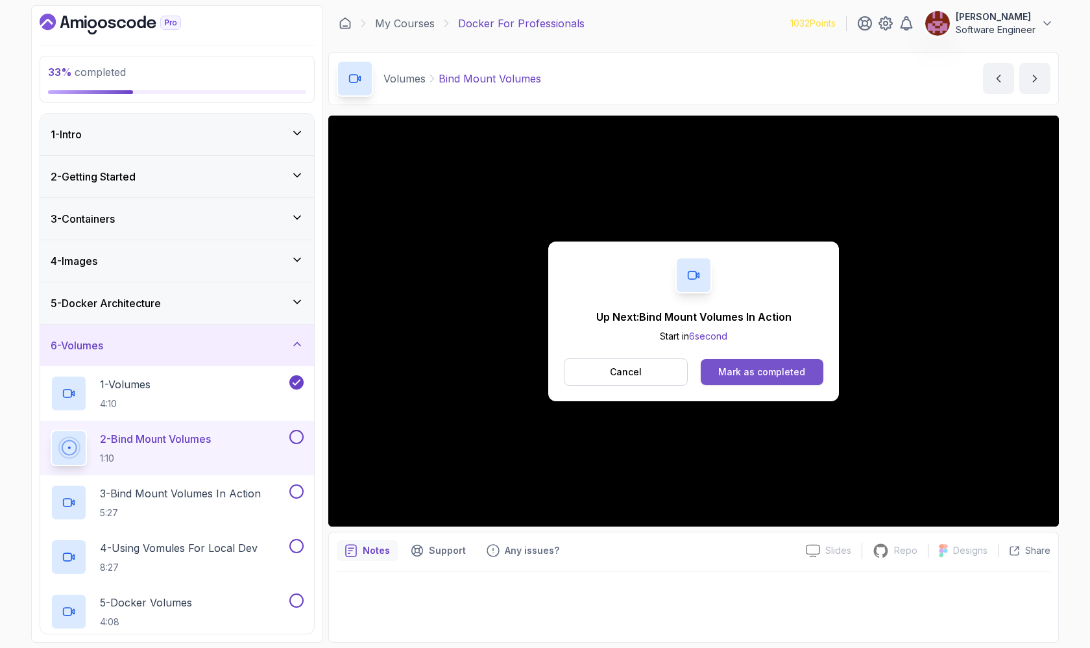
click at [517, 365] on div "Mark as completed" at bounding box center [761, 371] width 87 height 13
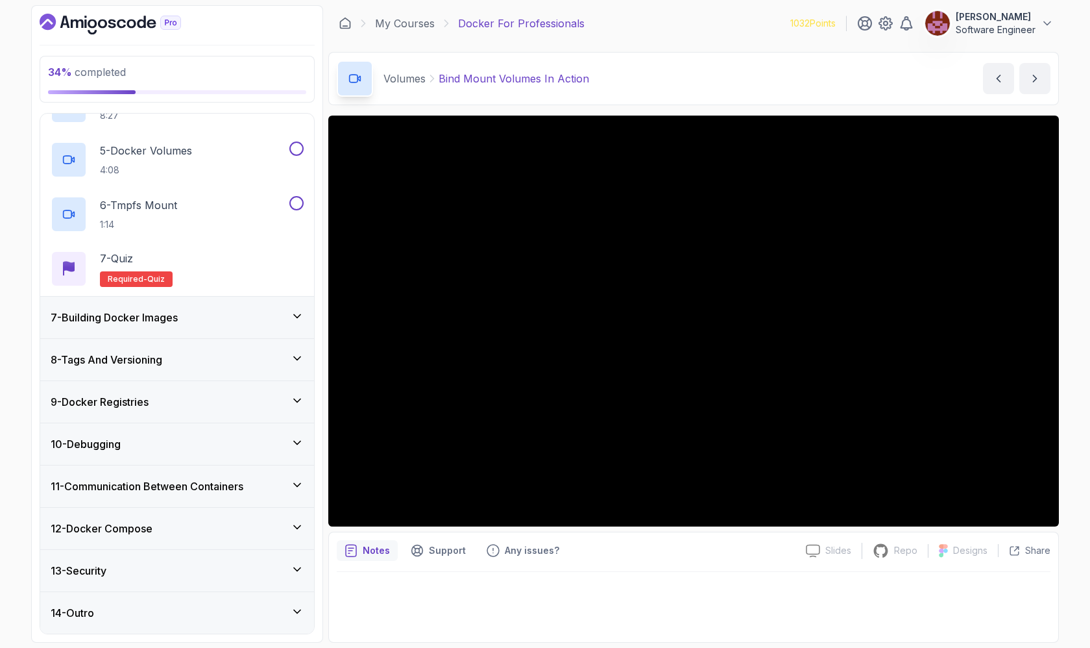
click at [297, 548] on icon at bounding box center [297, 611] width 13 height 13
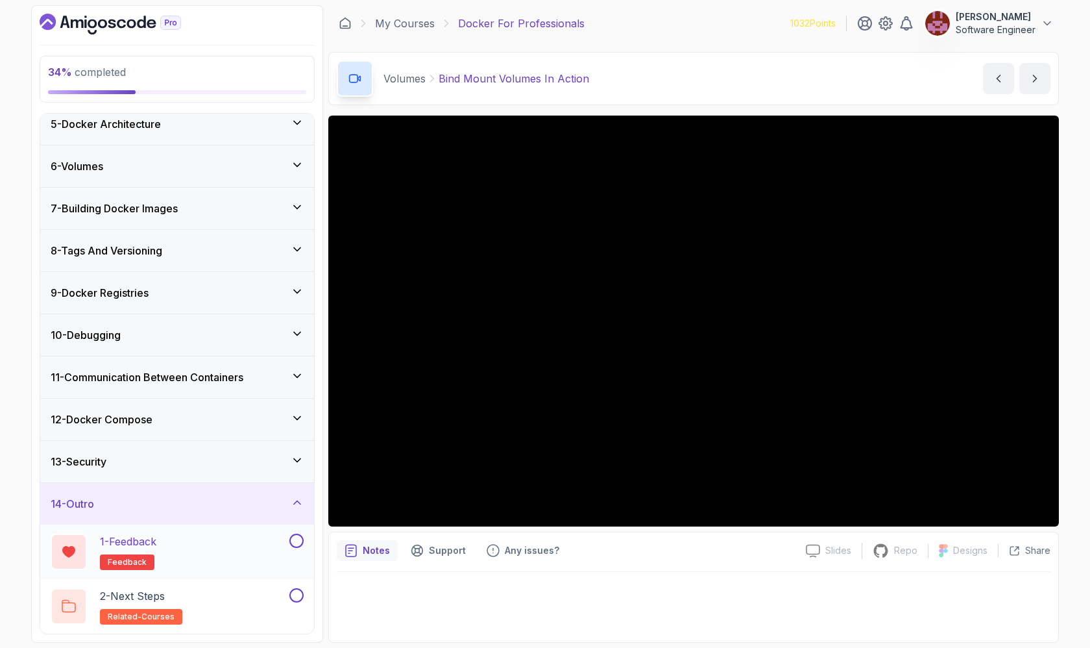
scroll to position [179, 0]
click at [298, 537] on button at bounding box center [296, 540] width 14 height 14
click at [298, 548] on button at bounding box center [296, 595] width 14 height 14
click at [300, 458] on icon at bounding box center [297, 460] width 13 height 13
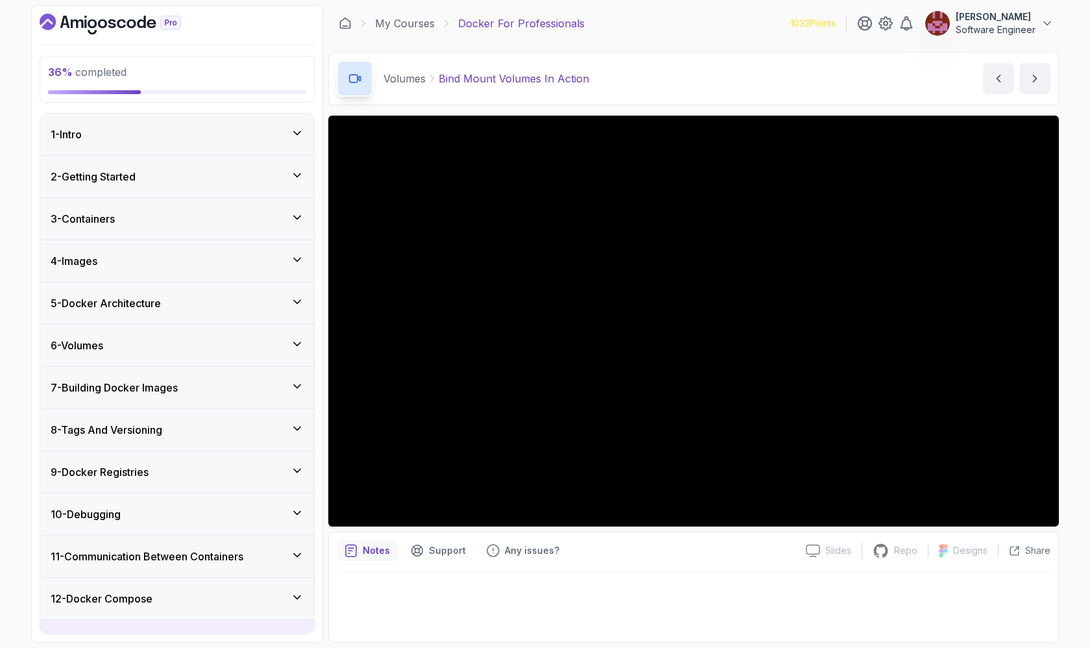
scroll to position [0, 0]
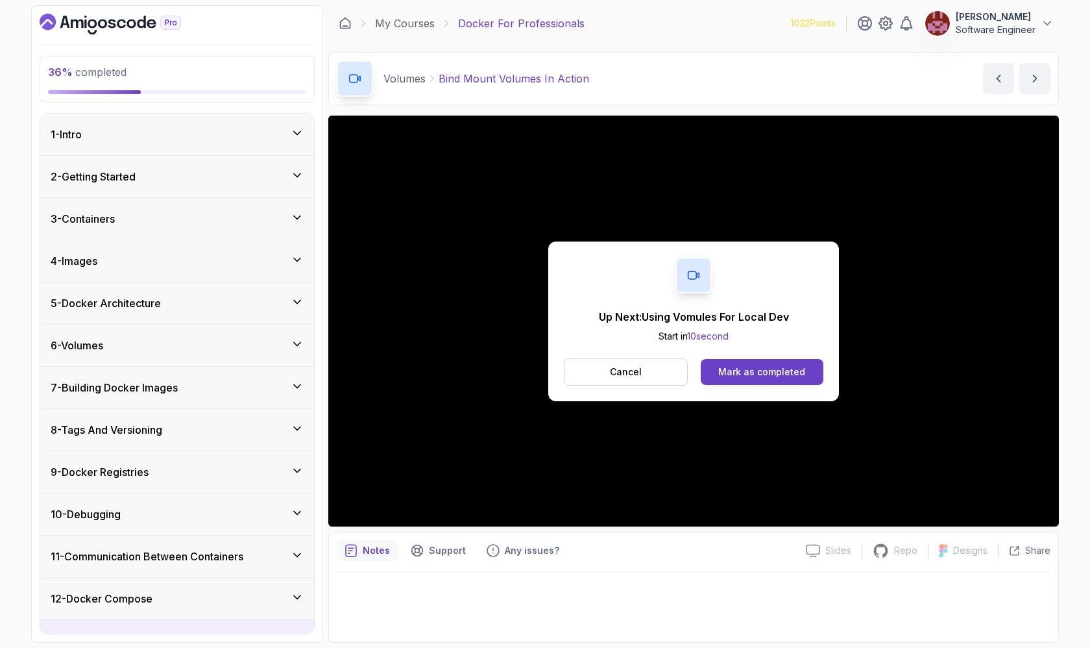
click at [296, 343] on icon at bounding box center [297, 343] width 13 height 13
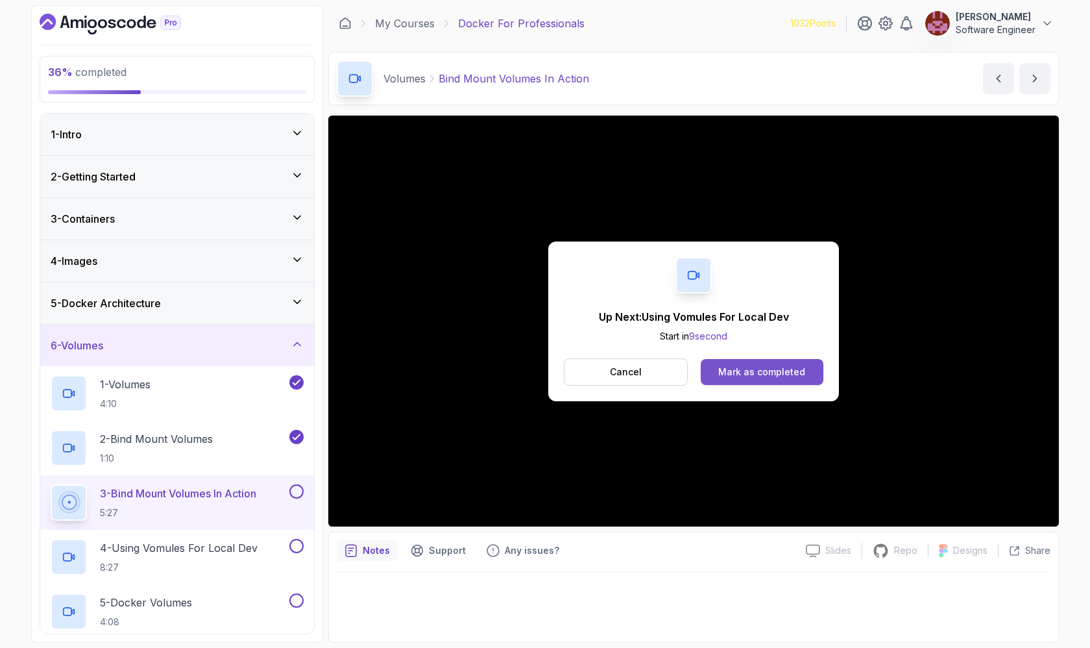
click at [517, 370] on div "Mark as completed" at bounding box center [761, 371] width 87 height 13
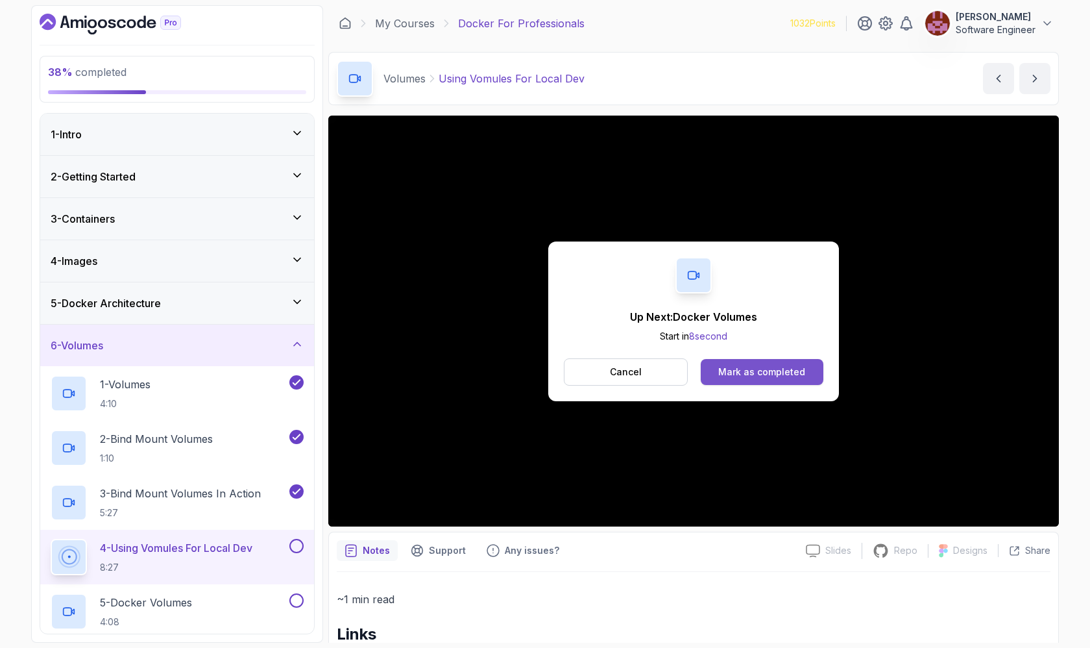
click at [517, 368] on div "Mark as completed" at bounding box center [761, 371] width 87 height 13
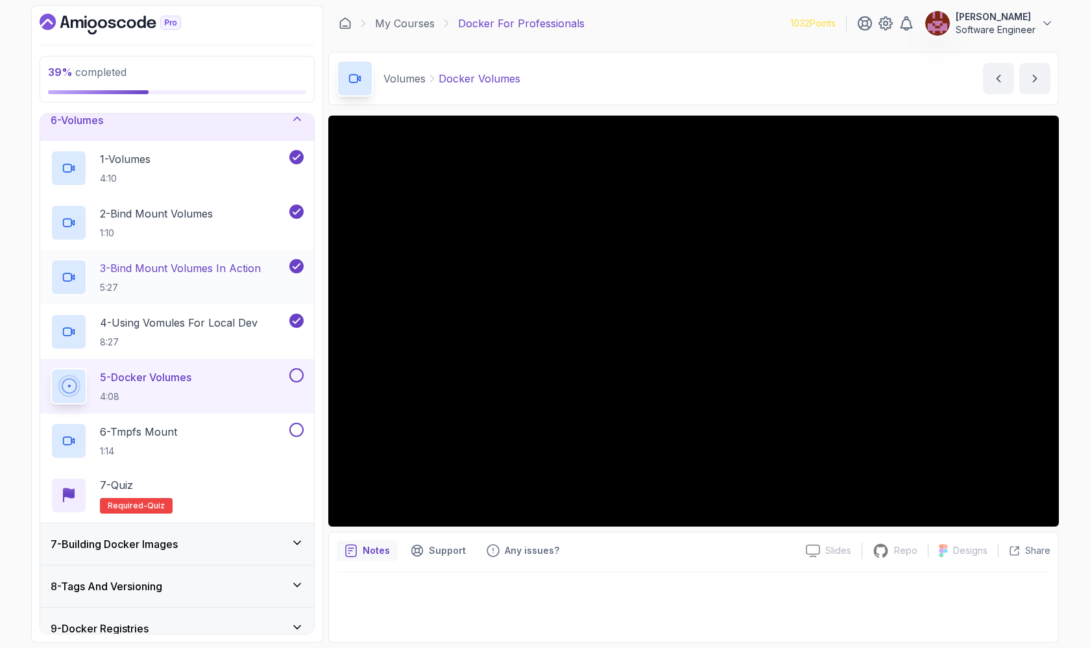
scroll to position [221, 0]
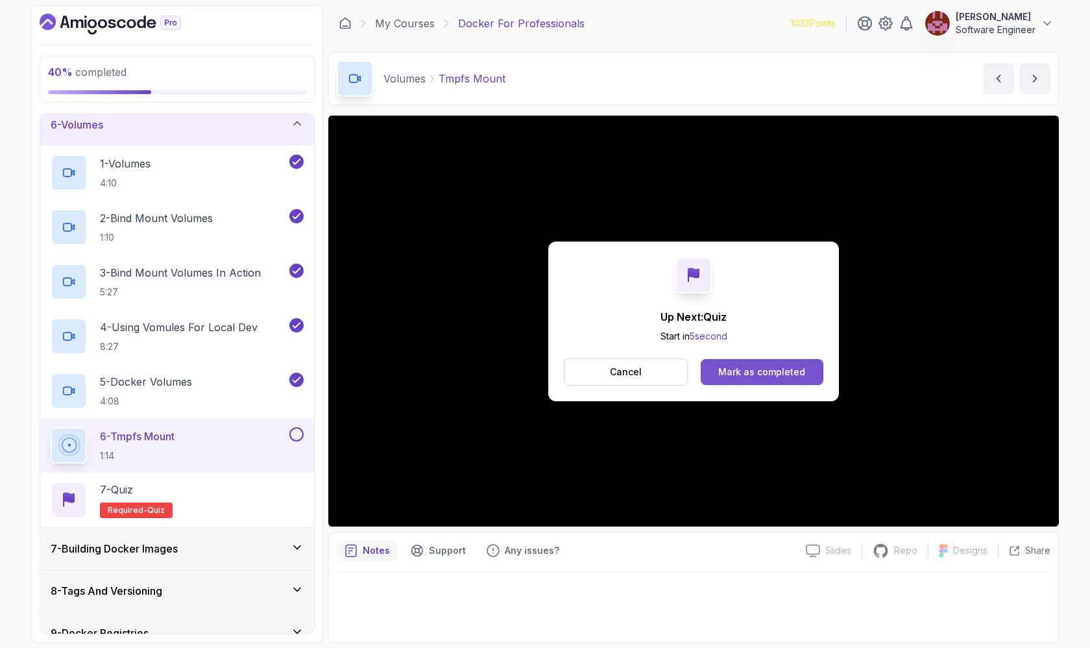
click at [517, 370] on div "Mark as completed" at bounding box center [761, 371] width 87 height 13
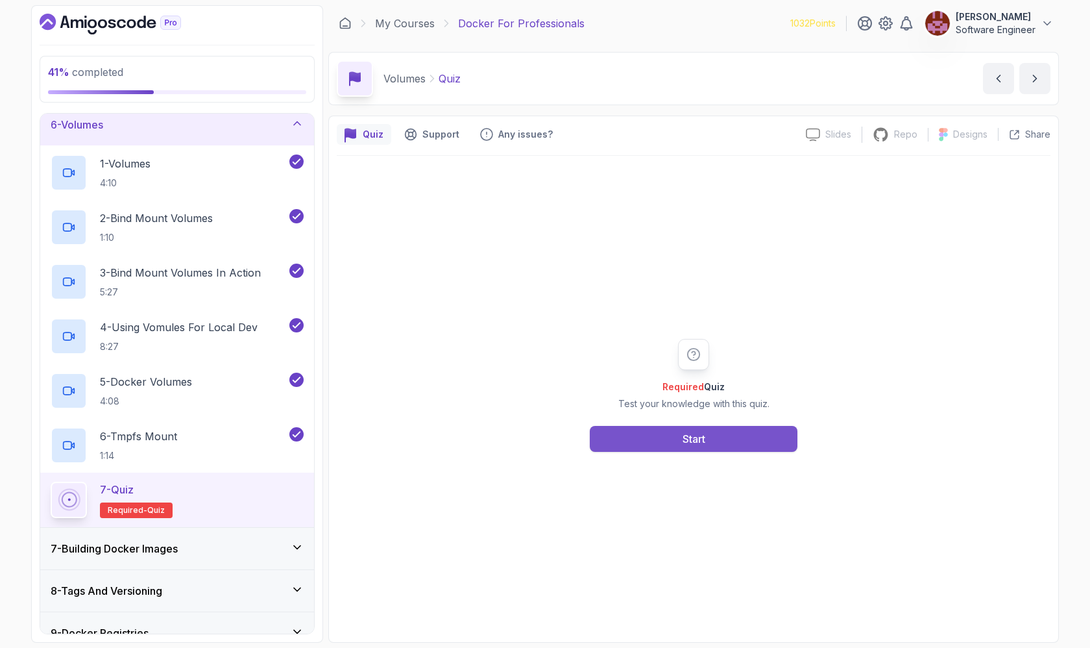
click at [517, 435] on button "Start" at bounding box center [694, 439] width 208 height 26
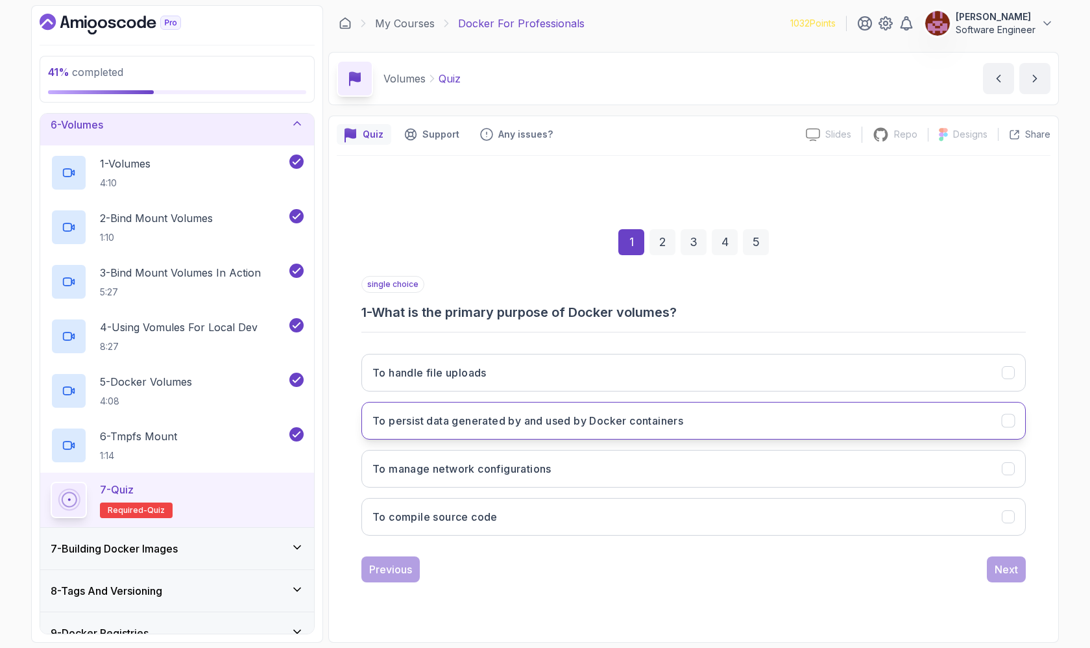
click at [517, 417] on h3 "To persist data generated by and used by Docker containers" at bounding box center [527, 421] width 311 height 16
click at [517, 548] on div "Next" at bounding box center [1006, 569] width 23 height 16
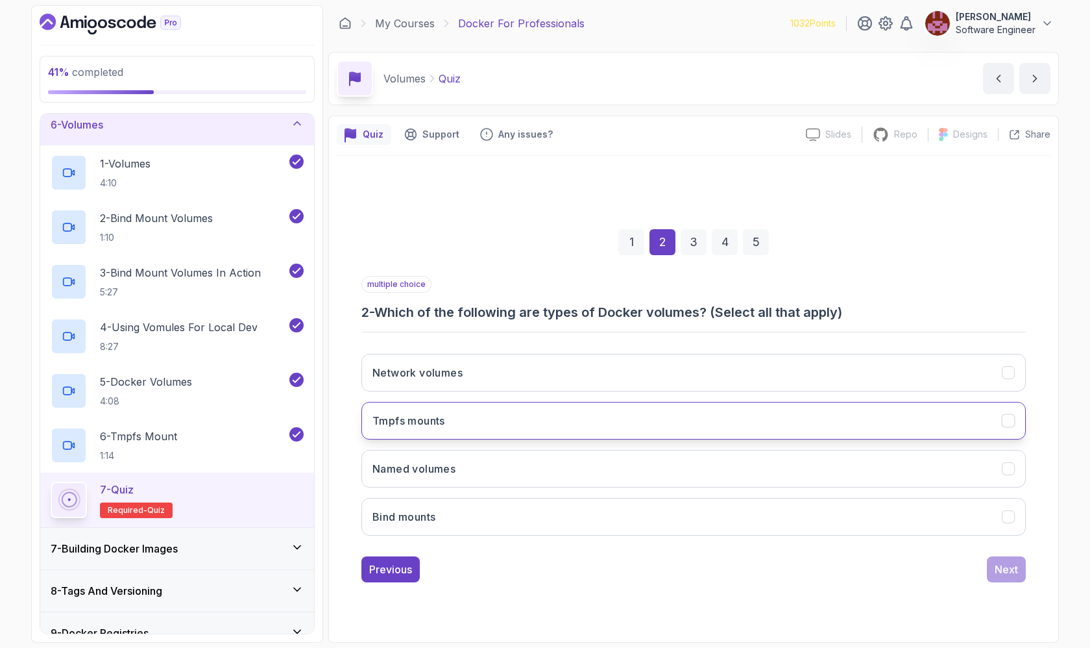
click at [517, 409] on button "Tmpfs mounts" at bounding box center [693, 421] width 664 height 38
click at [517, 511] on button "Bind mounts" at bounding box center [693, 517] width 664 height 38
click at [517, 548] on div "Next" at bounding box center [1006, 569] width 23 height 16
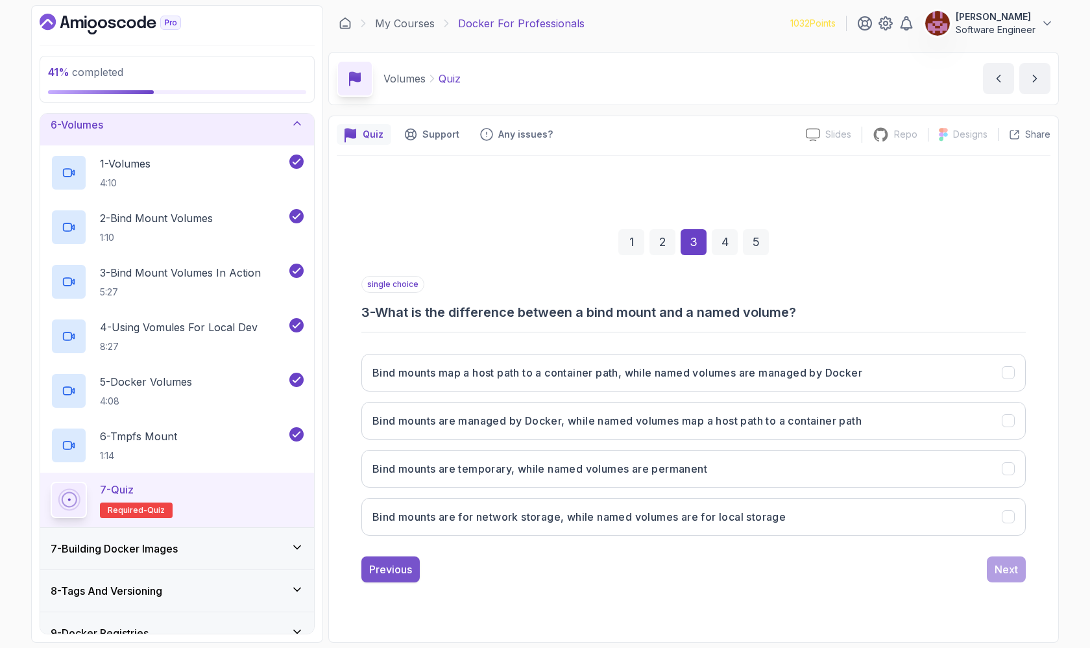
click at [406, 548] on div "Previous" at bounding box center [390, 569] width 43 height 16
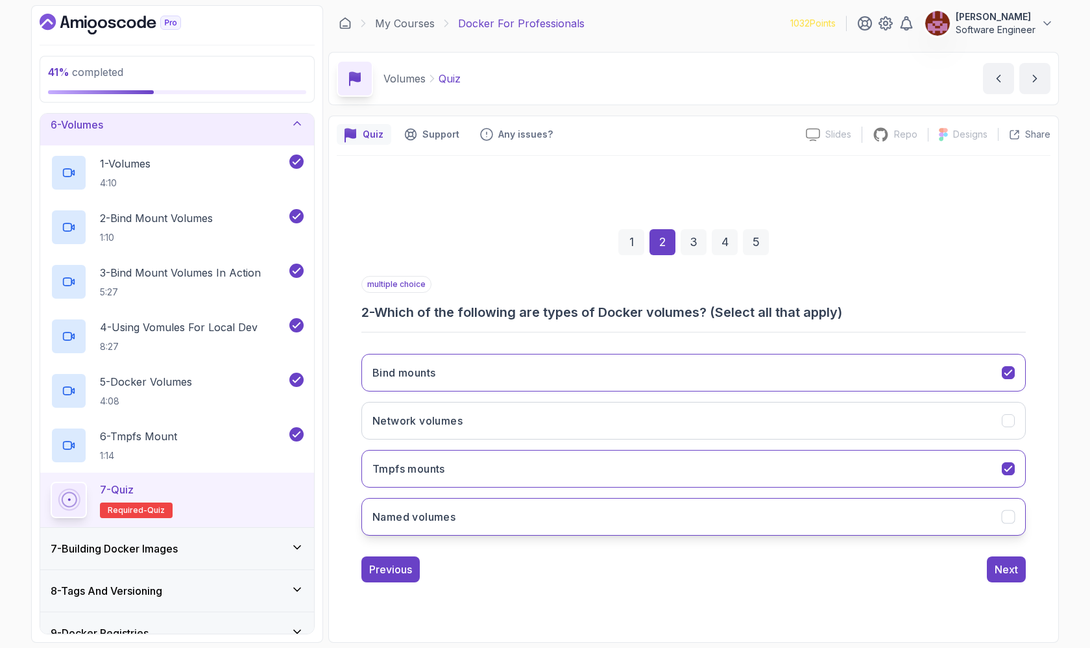
click at [455, 513] on h3 "Named volumes" at bounding box center [413, 517] width 83 height 16
click at [517, 548] on div "Next" at bounding box center [1006, 569] width 23 height 16
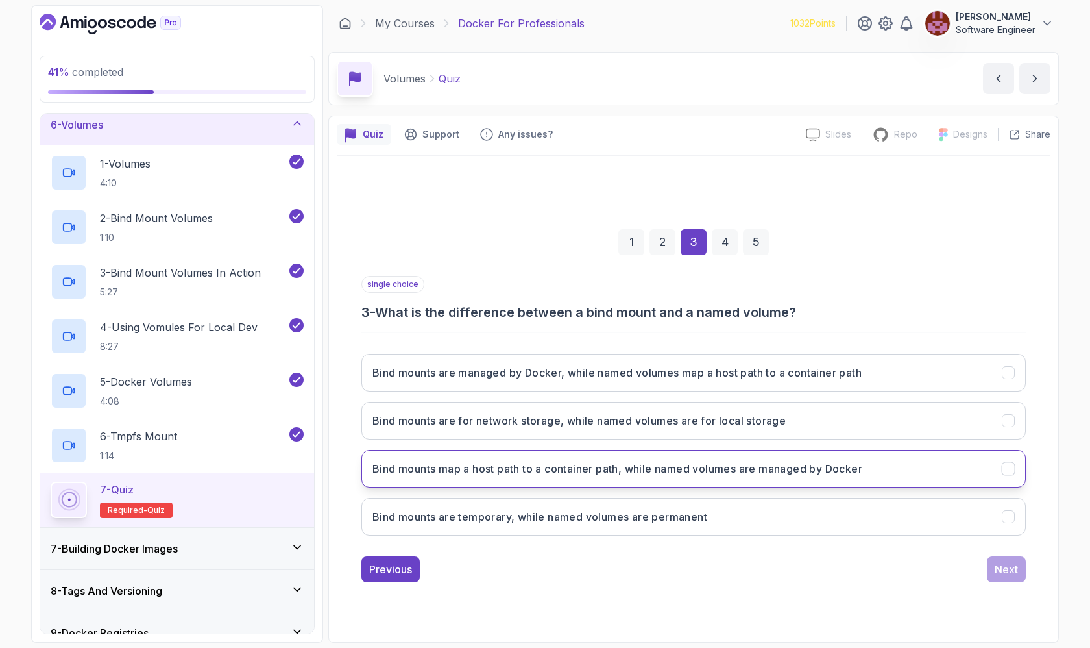
click at [444, 467] on h3 "Bind mounts map a host path to a container path, while named volumes are manage…" at bounding box center [617, 469] width 490 height 16
click at [517, 548] on button "Next" at bounding box center [1006, 569] width 39 height 26
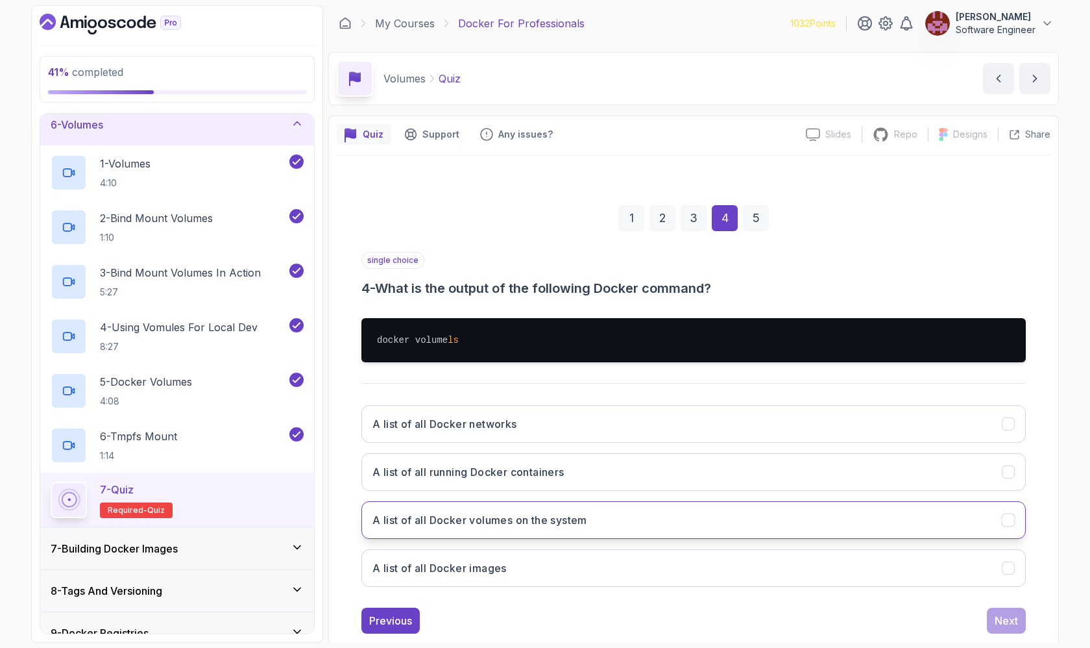
click at [493, 513] on h3 "A list of all Docker volumes on the system" at bounding box center [479, 520] width 215 height 16
click at [517, 548] on div "Next" at bounding box center [1006, 620] width 23 height 16
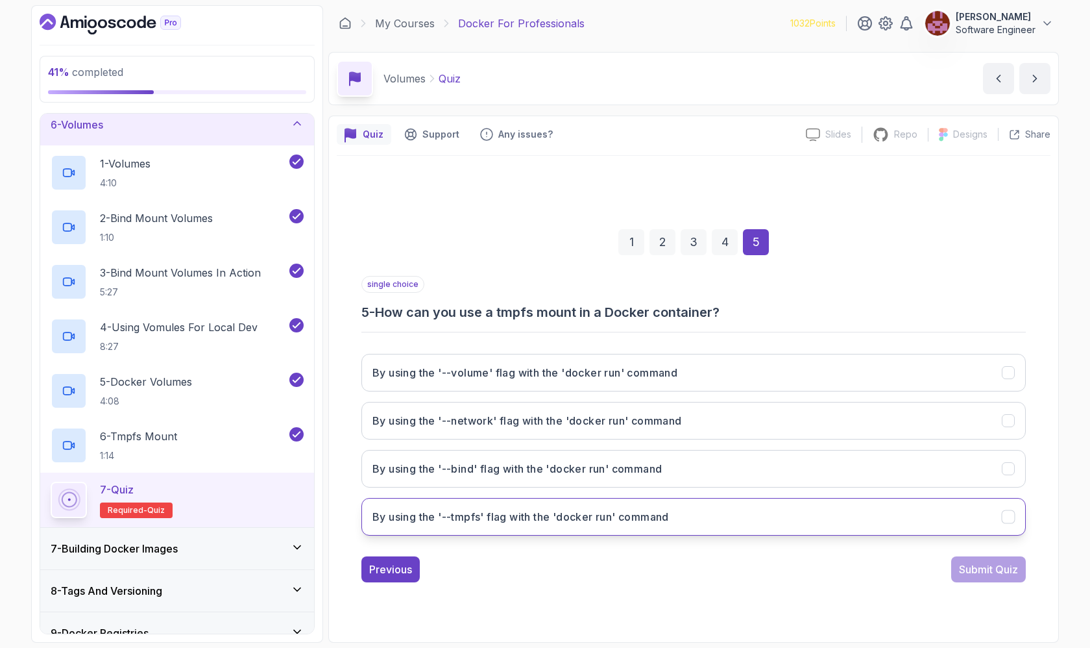
click at [515, 517] on h3 "By using the '--tmpfs' flag with the 'docker run' command" at bounding box center [520, 517] width 297 height 16
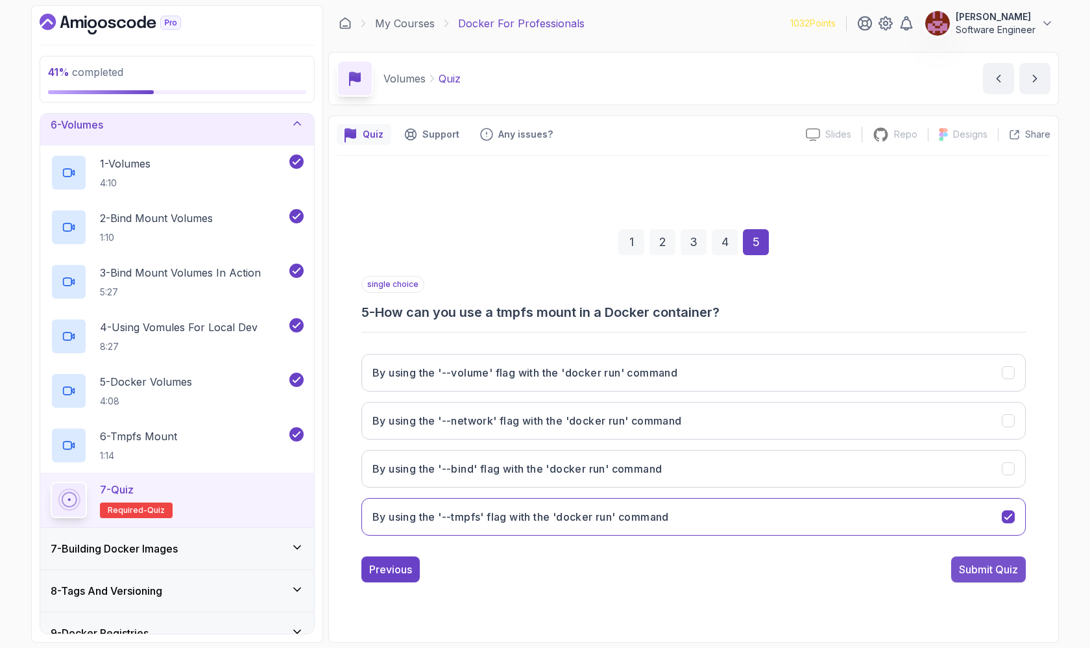
click at [517, 548] on div "Submit Quiz" at bounding box center [988, 569] width 59 height 16
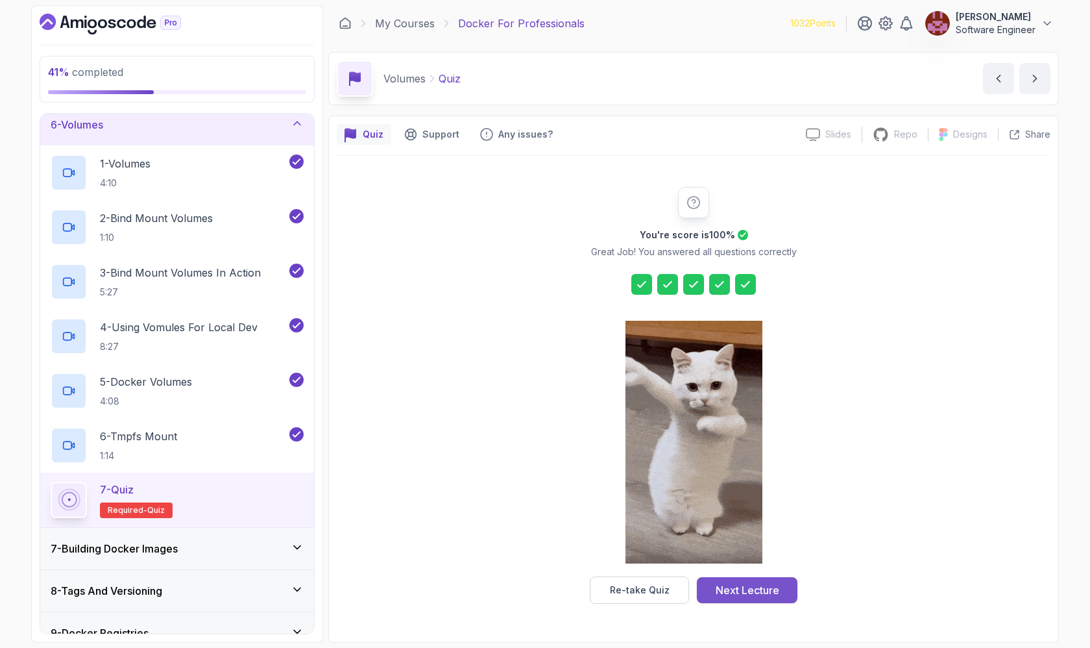
click at [517, 548] on div "Next Lecture" at bounding box center [748, 590] width 64 height 16
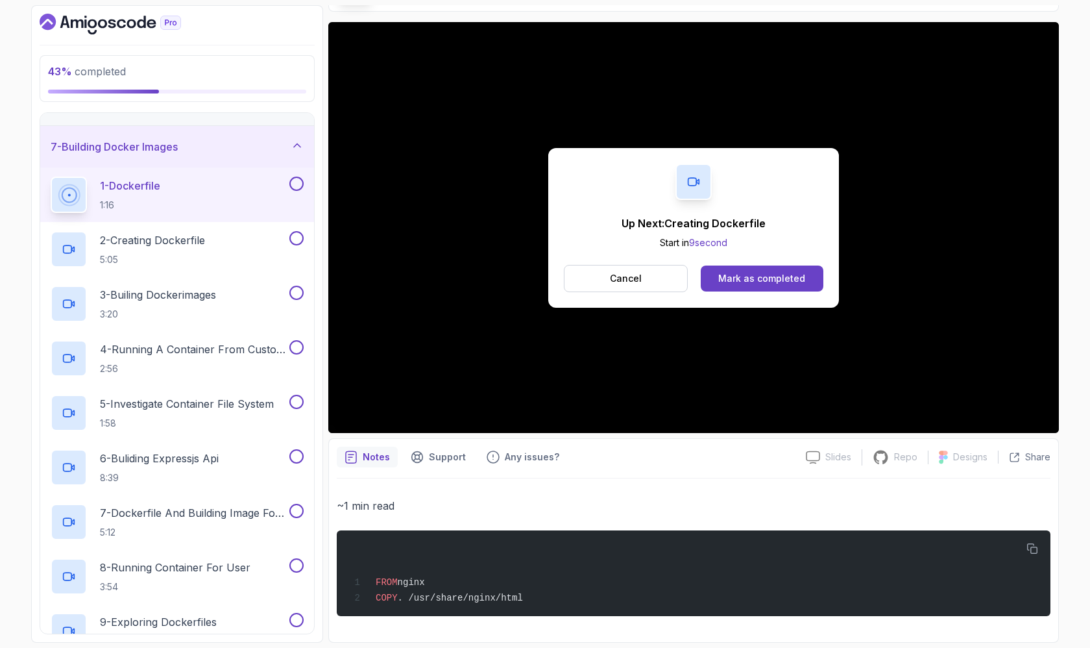
scroll to position [95, 0]
click at [517, 278] on div "Mark as completed" at bounding box center [761, 278] width 87 height 13
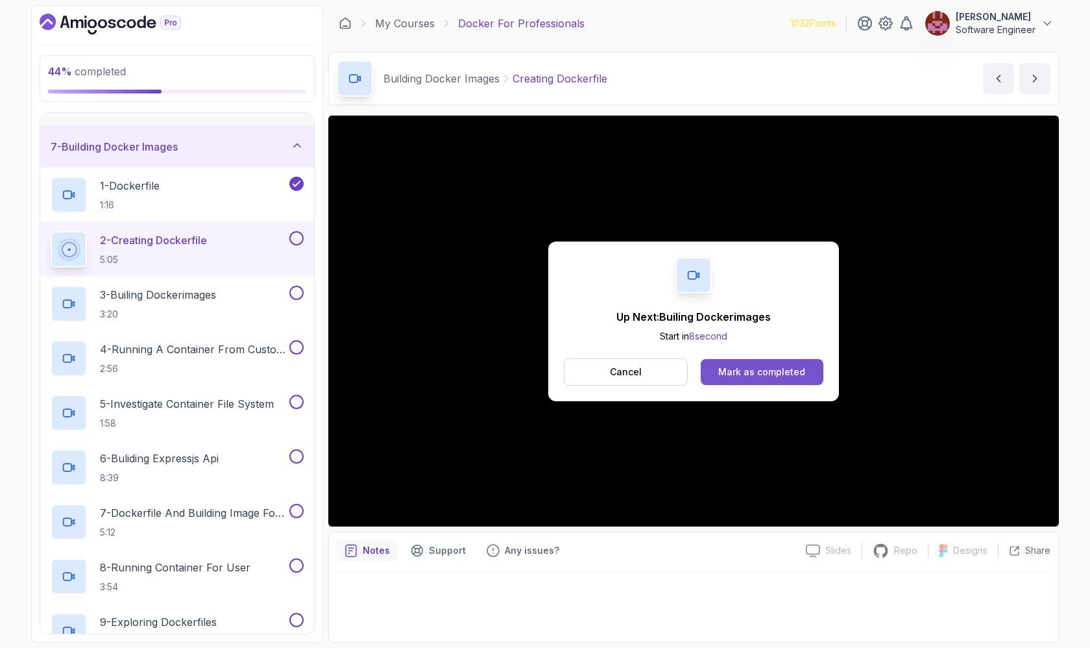
click at [517, 373] on div "Mark as completed" at bounding box center [761, 371] width 87 height 13
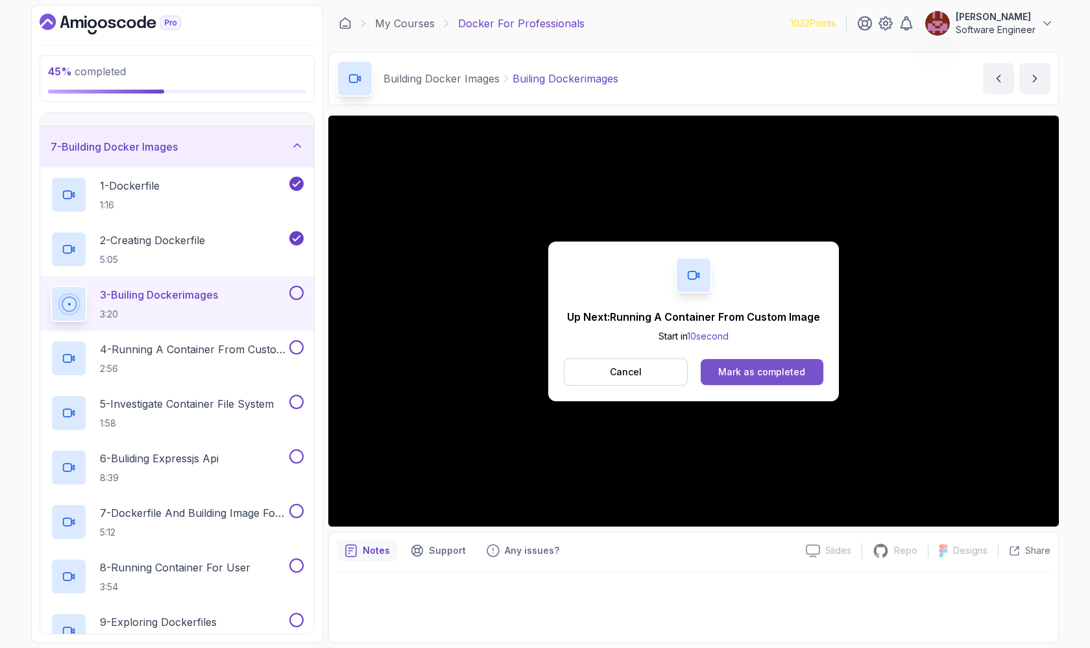
click at [517, 375] on div "Mark as completed" at bounding box center [761, 371] width 87 height 13
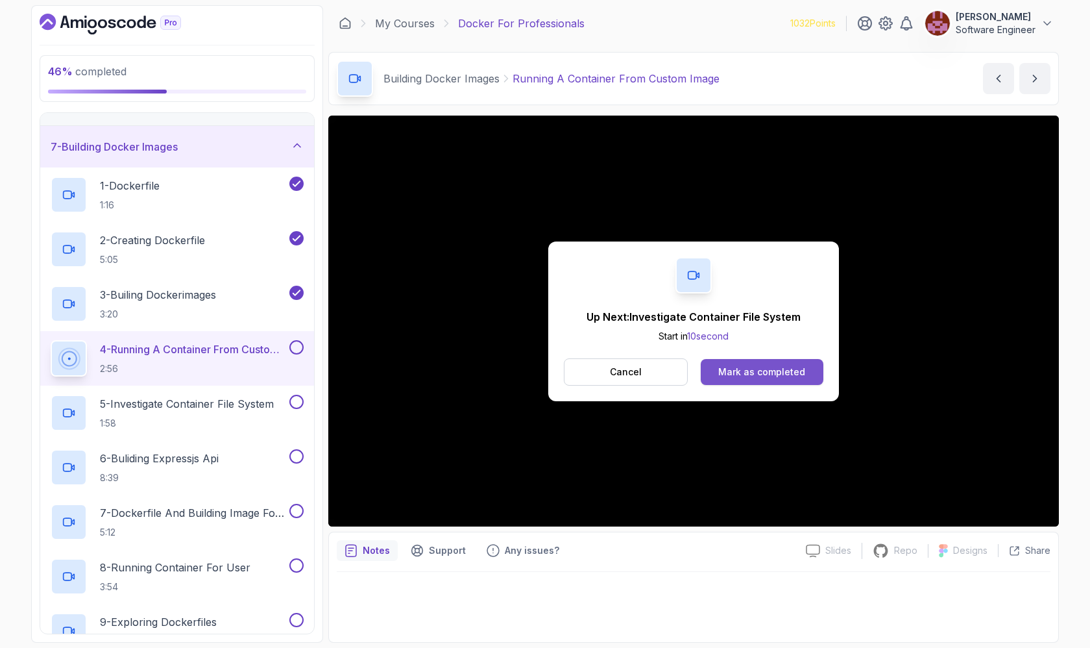
click at [517, 367] on div "Mark as completed" at bounding box center [761, 371] width 87 height 13
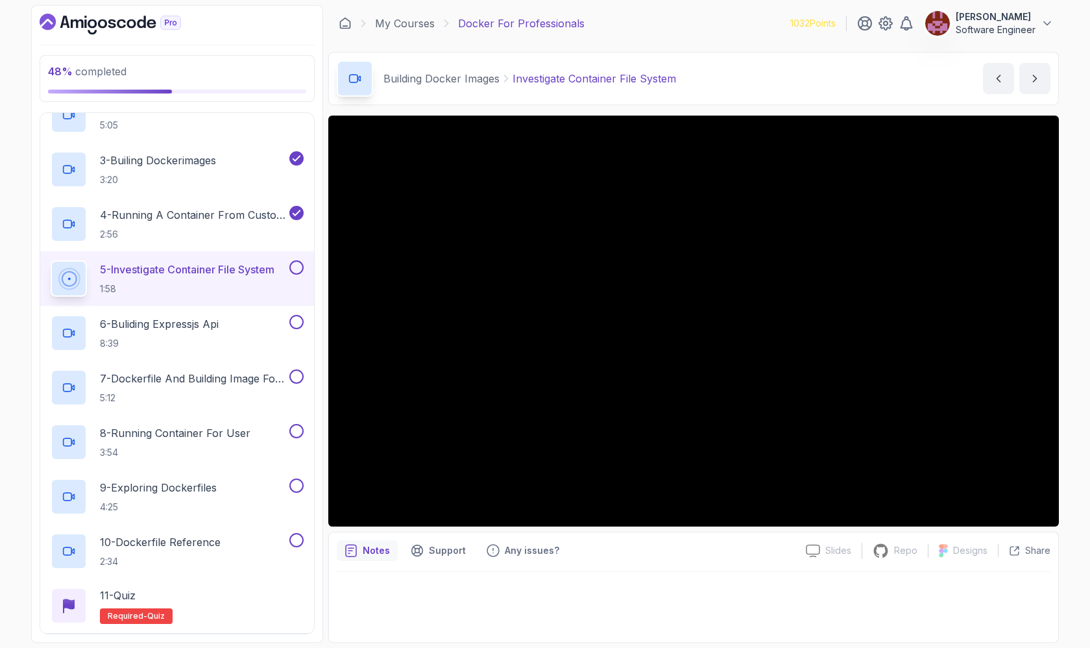
scroll to position [372, 0]
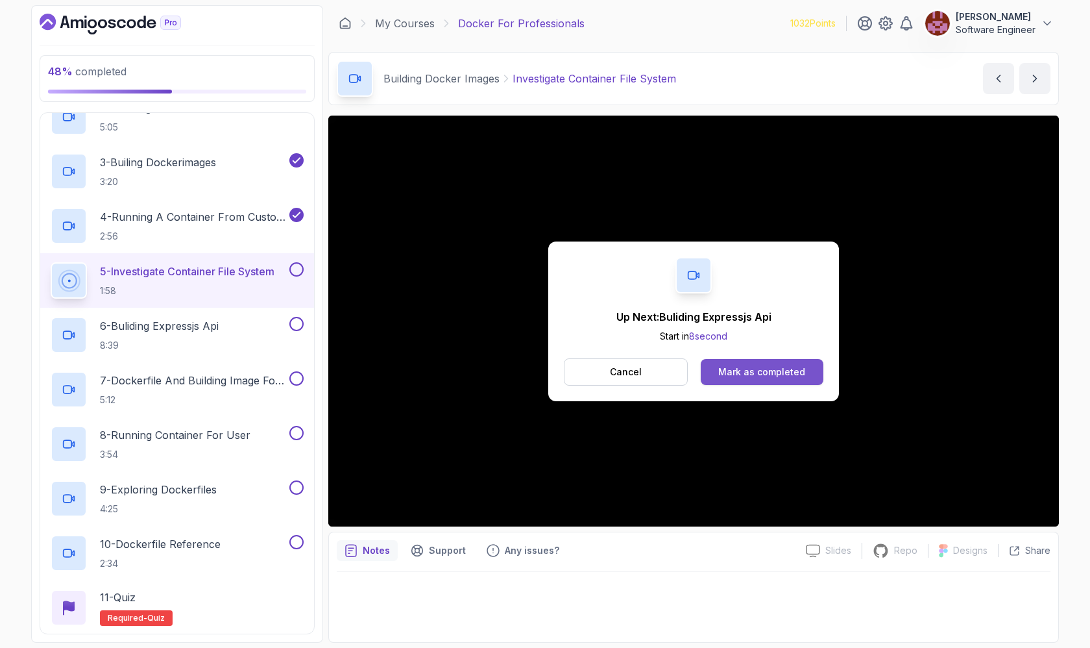
click at [517, 371] on div "Mark as completed" at bounding box center [761, 371] width 87 height 13
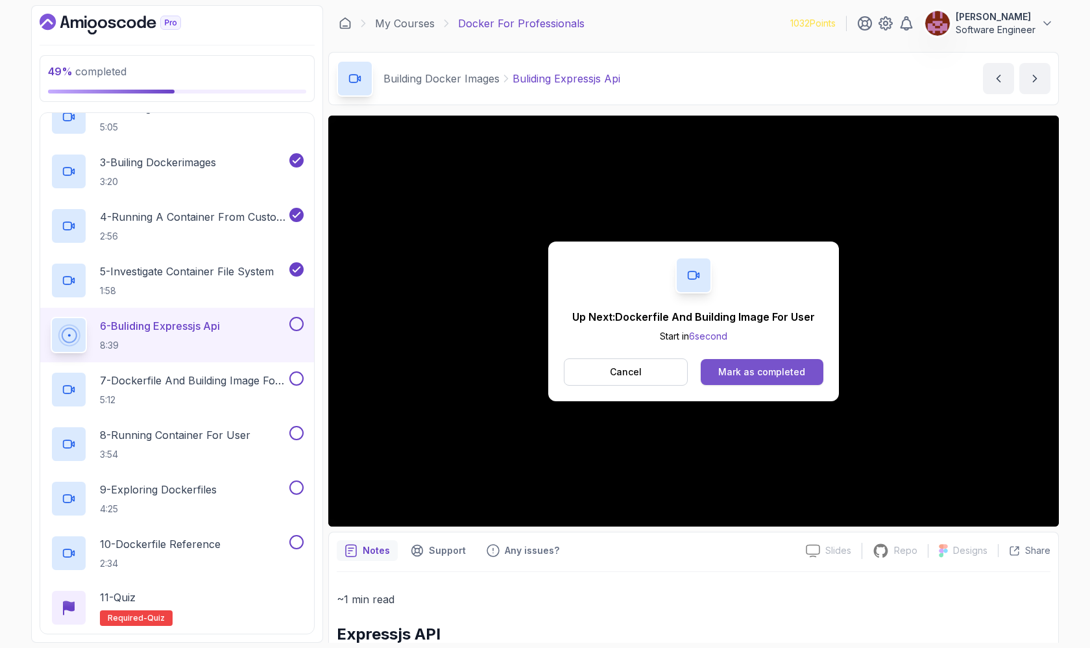
click at [517, 378] on button "Mark as completed" at bounding box center [762, 372] width 123 height 26
